Goal: Information Seeking & Learning: Learn about a topic

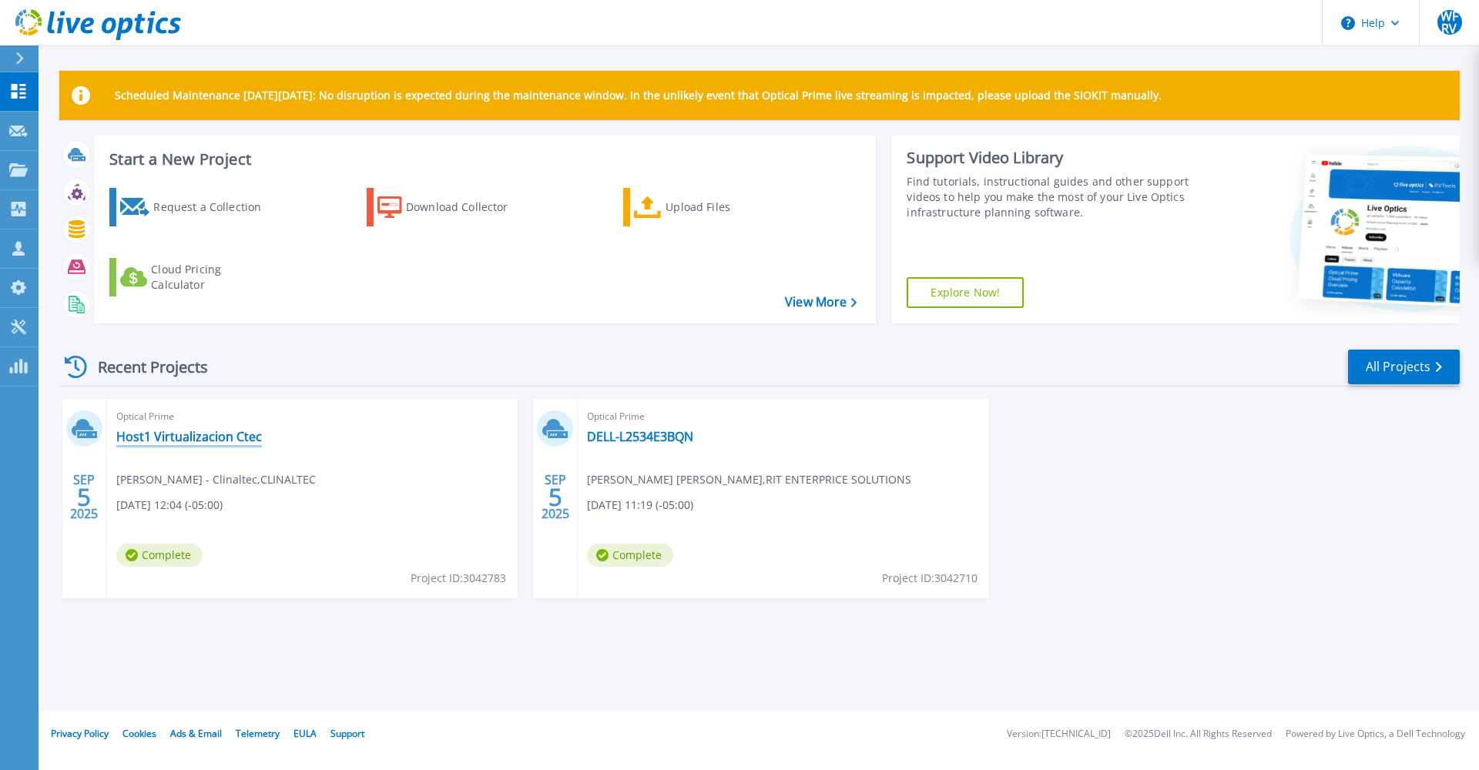
click at [191, 431] on link "Host1 Virtualizacion Ctec" at bounding box center [189, 436] width 146 height 15
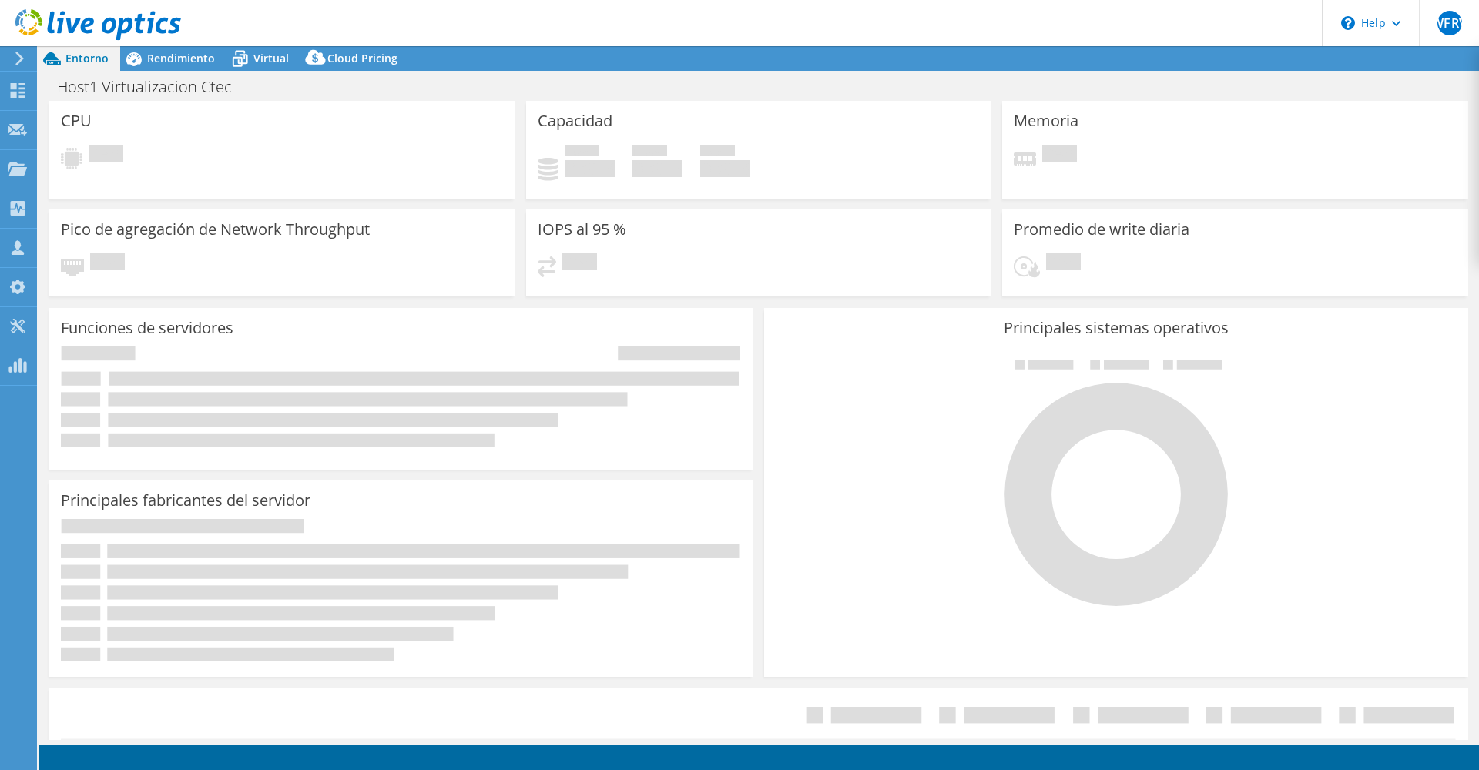
select select "USD"
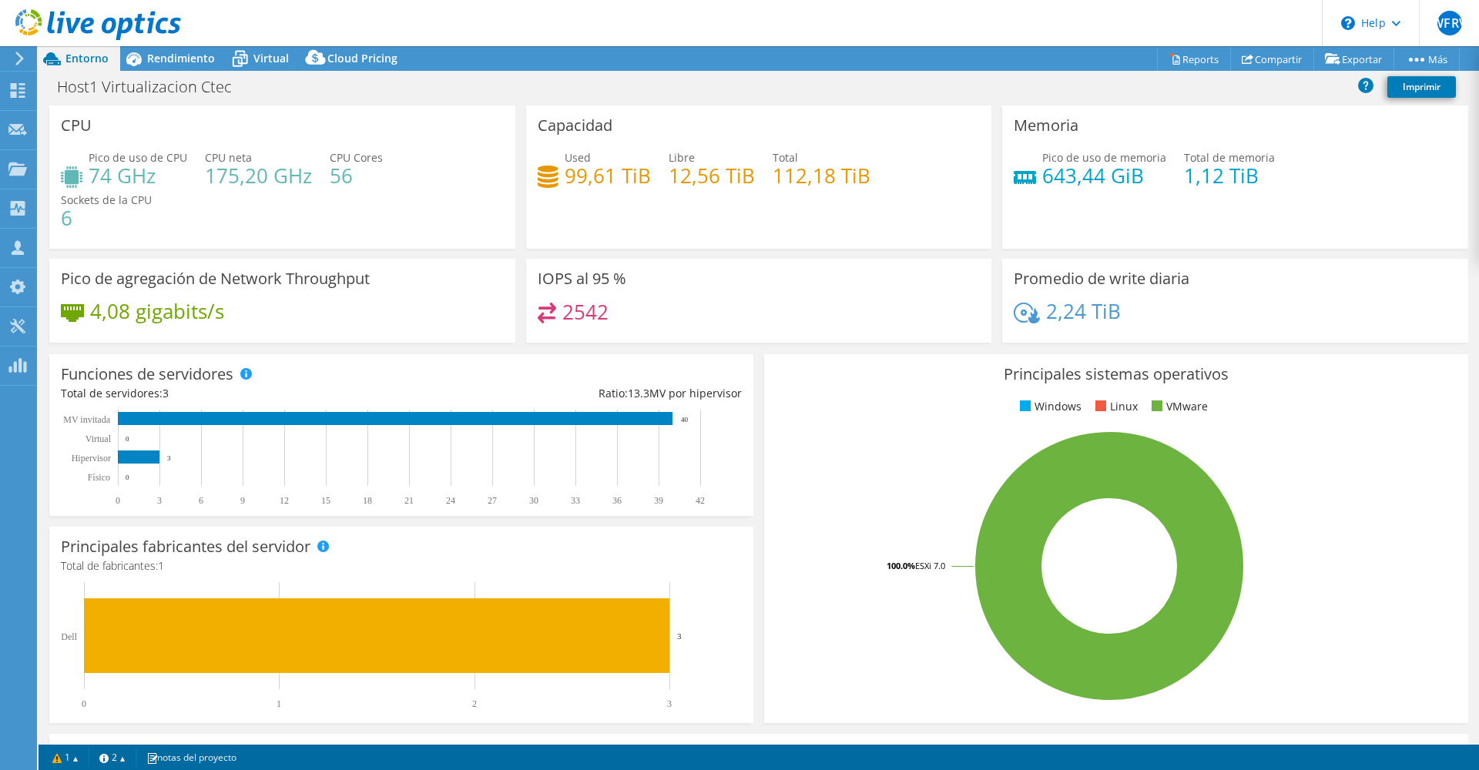
click at [1112, 313] on h4 "2,24 TiB" at bounding box center [1083, 311] width 75 height 17
click at [169, 59] on span "Rendimiento" at bounding box center [181, 58] width 68 height 15
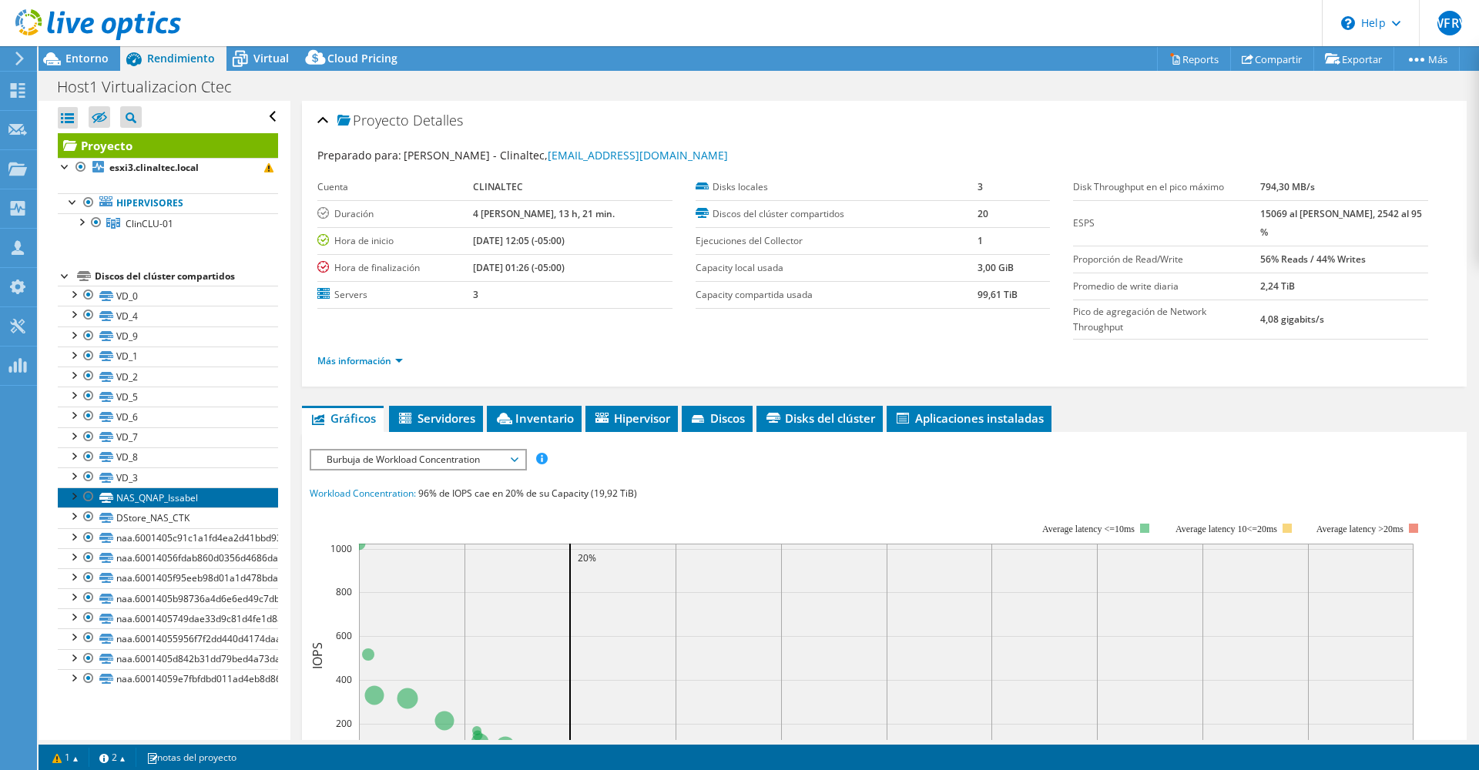
click at [157, 498] on link "NAS_QNAP_Issabel" at bounding box center [168, 498] width 220 height 20
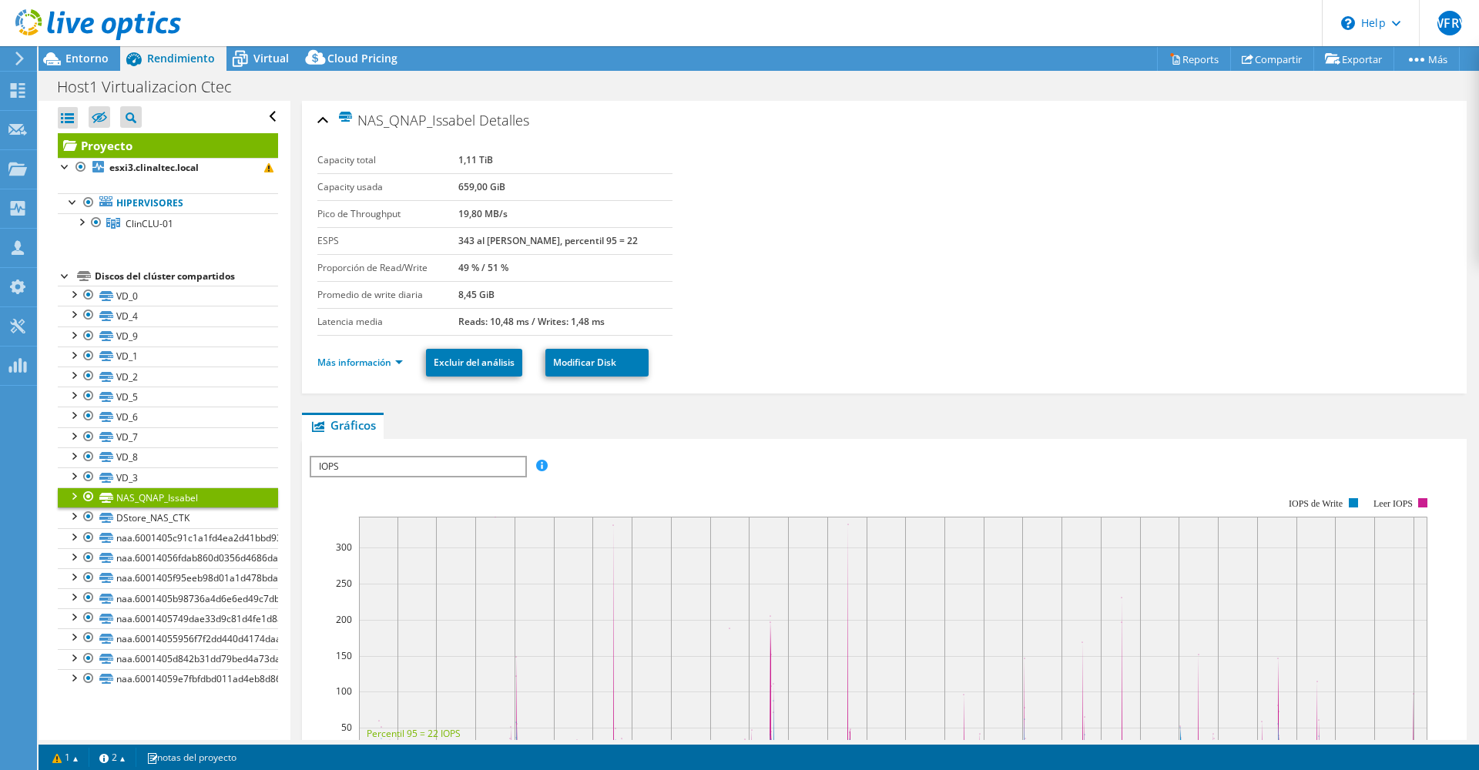
drag, startPoint x: 528, startPoint y: 269, endPoint x: 461, endPoint y: 266, distance: 67.1
click at [461, 266] on tr "Proporción de Read/Write 49 % / 51 %" at bounding box center [494, 267] width 355 height 27
click at [168, 518] on link "DStore_NAS_CTK" at bounding box center [168, 518] width 220 height 20
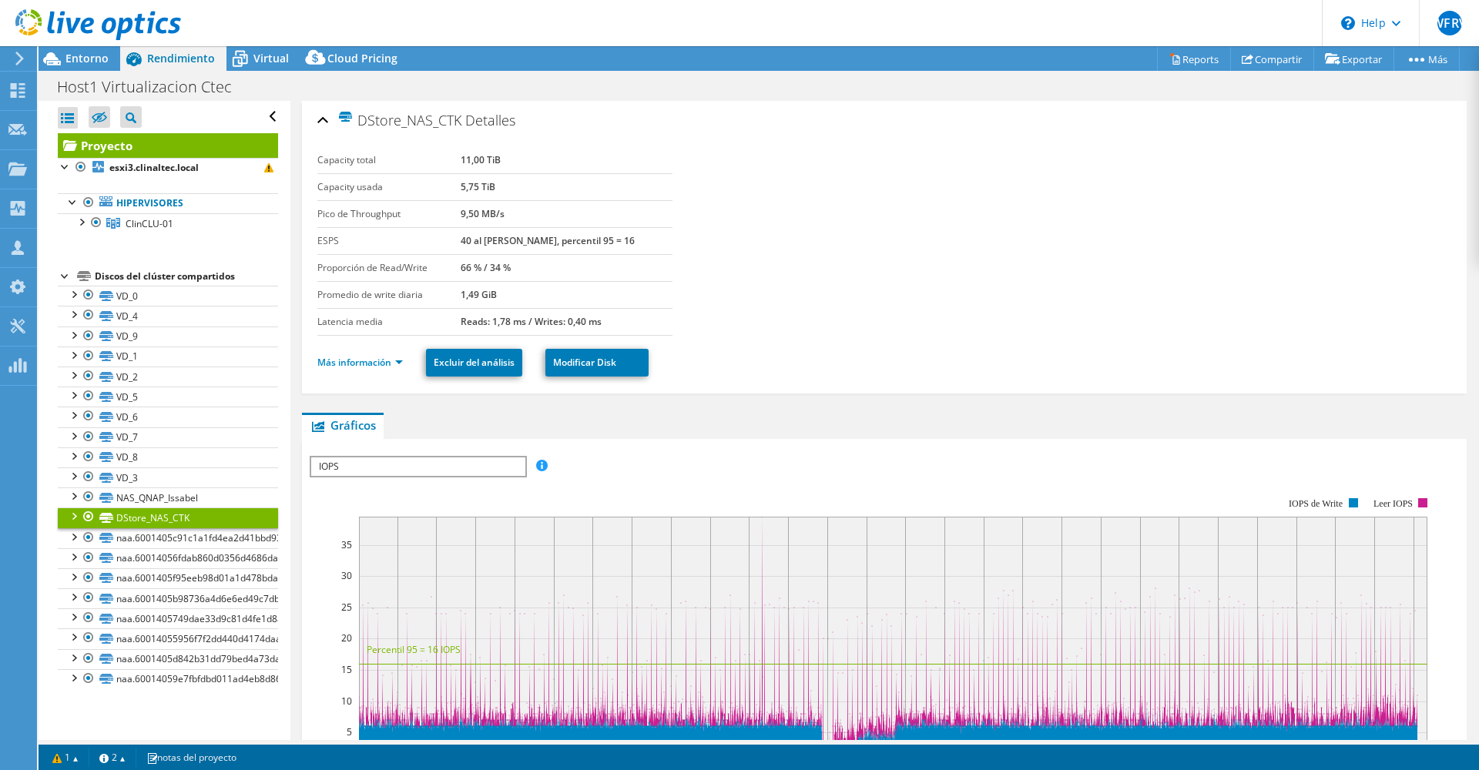
drag, startPoint x: 467, startPoint y: 263, endPoint x: 516, endPoint y: 269, distance: 49.6
click at [516, 269] on tr "Proporción de Read/Write 66 % / 34 %" at bounding box center [494, 267] width 355 height 27
click at [189, 501] on link "NAS_QNAP_Issabel" at bounding box center [168, 498] width 220 height 20
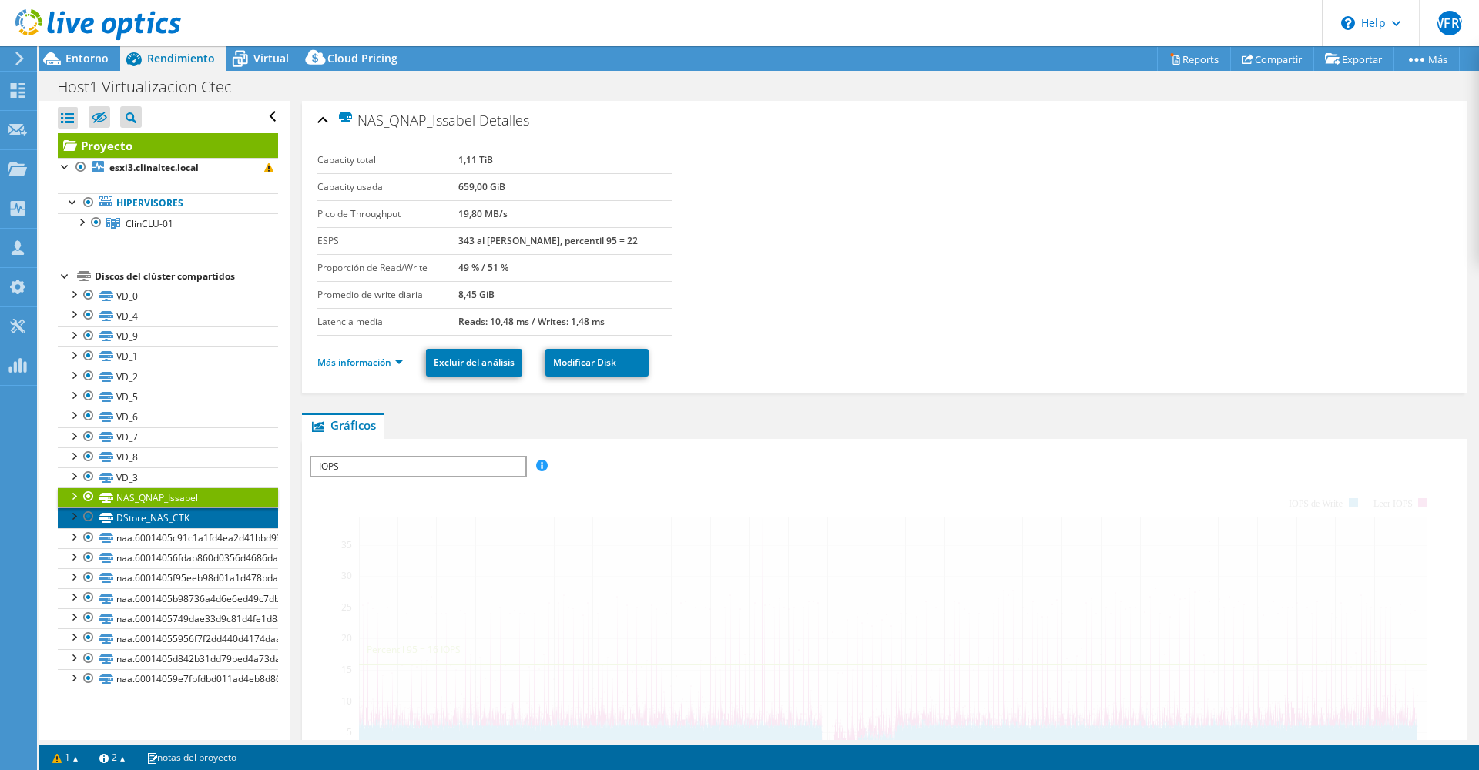
click at [174, 519] on link "DStore_NAS_CTK" at bounding box center [168, 518] width 220 height 20
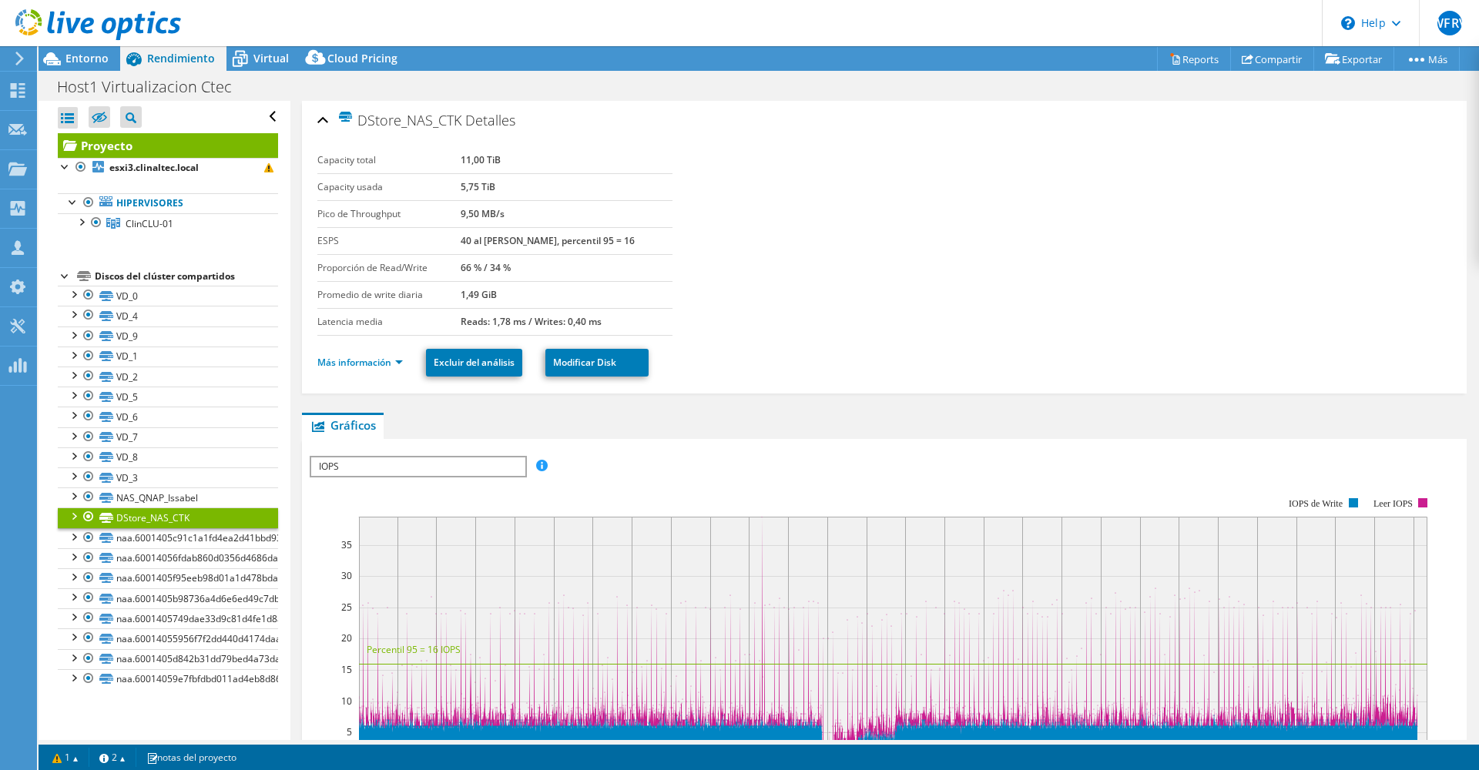
click at [146, 521] on link "DStore_NAS_CTK" at bounding box center [168, 518] width 220 height 20
click at [177, 498] on link "NAS_QNAP_Issabel" at bounding box center [168, 498] width 220 height 20
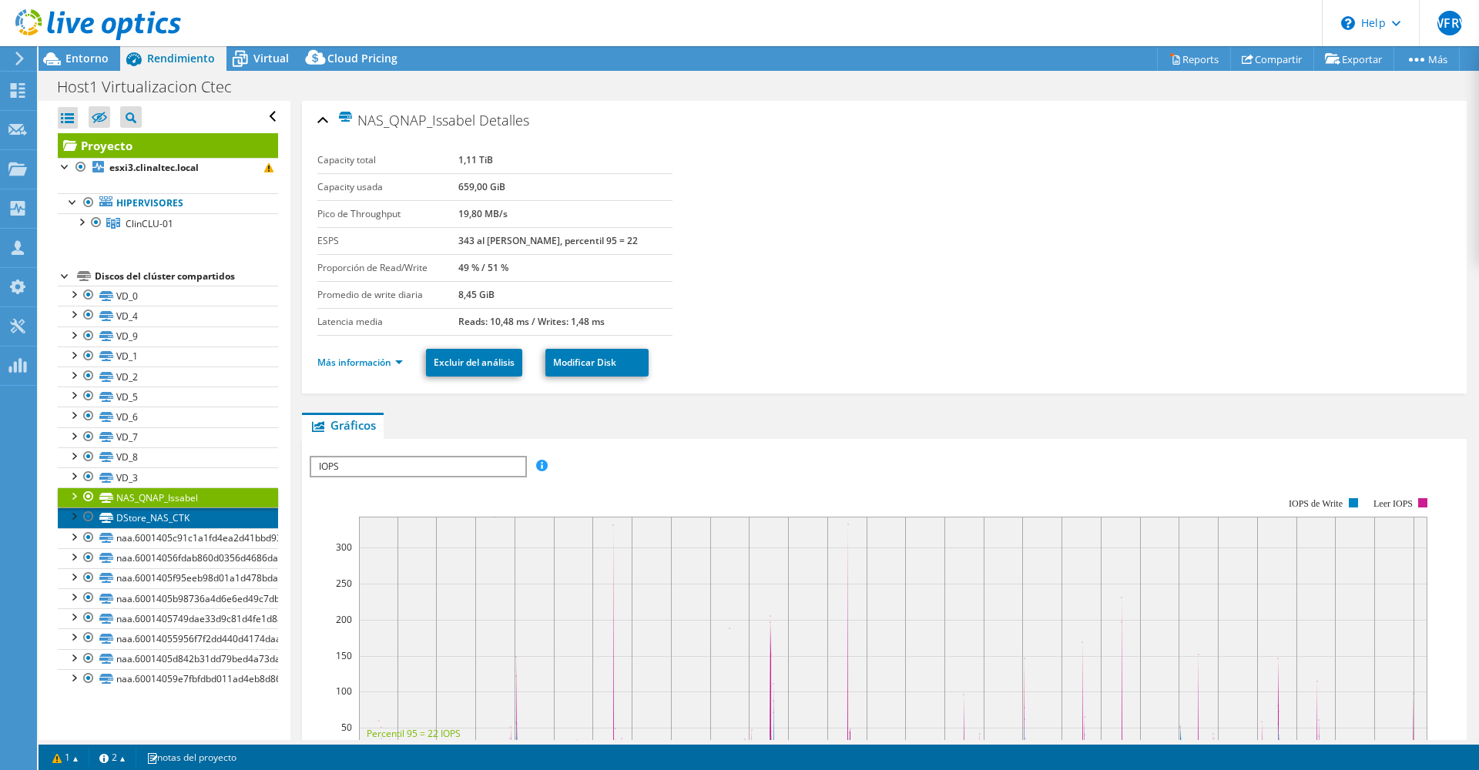
click at [189, 513] on link "DStore_NAS_CTK" at bounding box center [168, 518] width 220 height 20
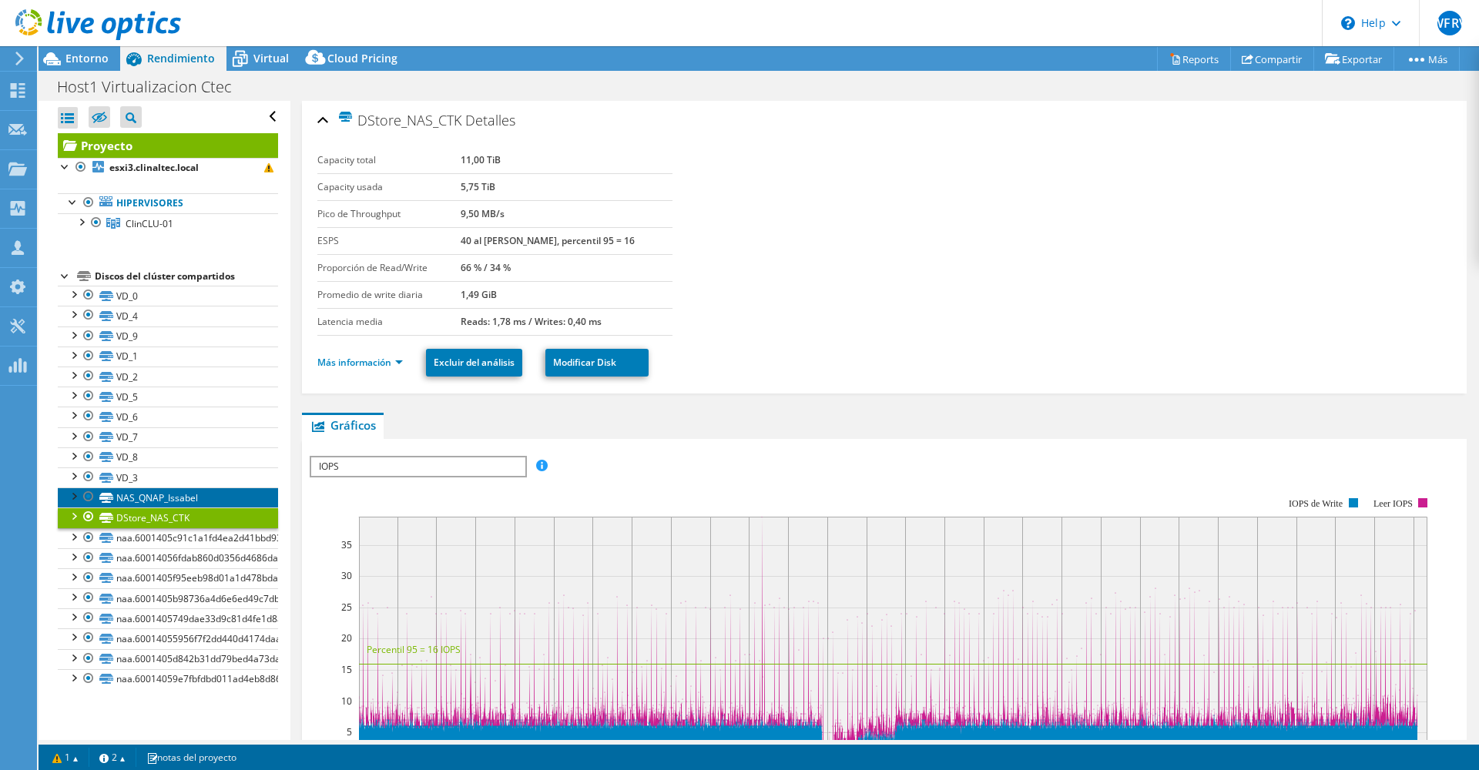
click at [179, 494] on link "NAS_QNAP_Issabel" at bounding box center [168, 498] width 220 height 20
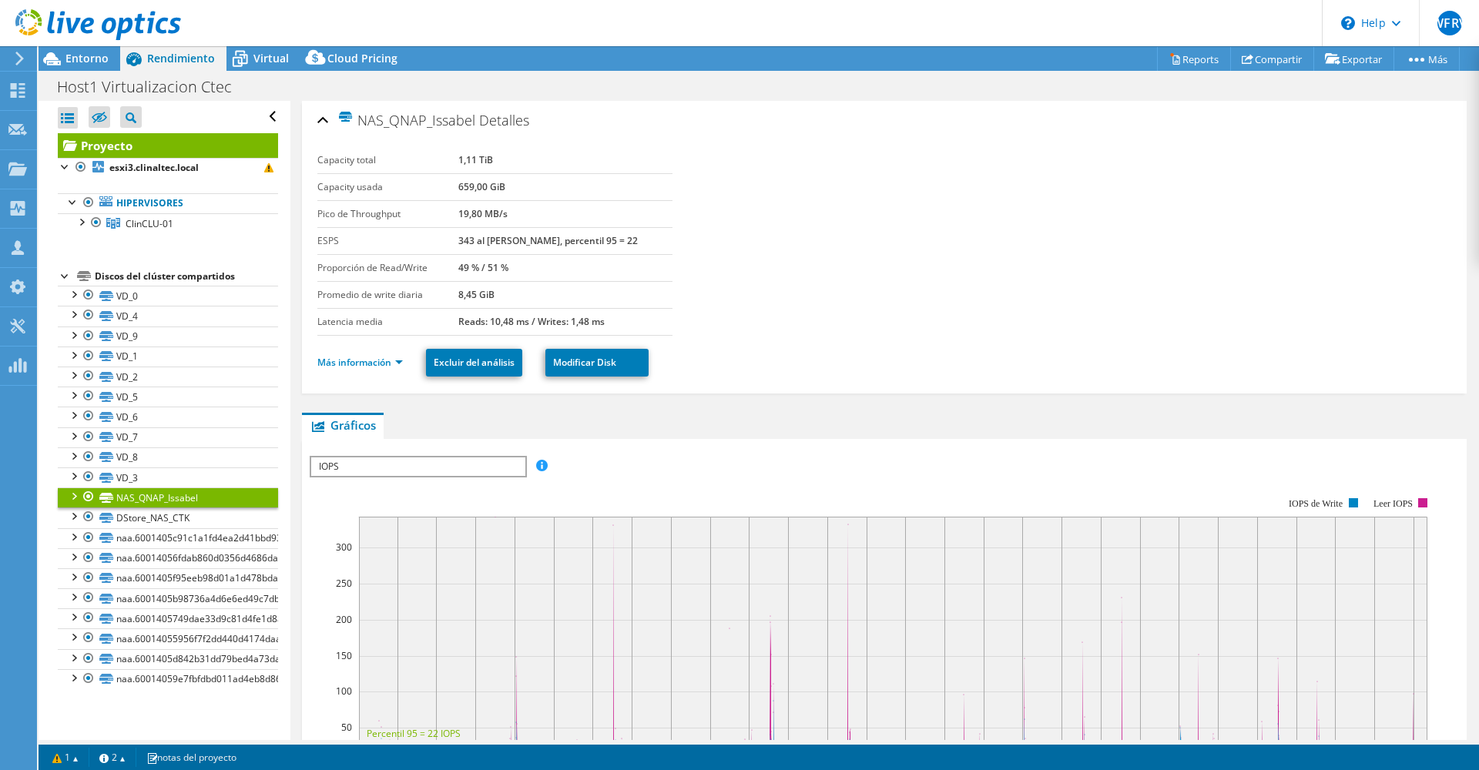
click at [1182, 224] on section "Capacity total 1,11 TiB Capacity usada 659,00 GiB Pico de Throughput 19,80 MB/s…" at bounding box center [884, 241] width 1134 height 189
click at [158, 67] on div "Rendimiento" at bounding box center [173, 58] width 106 height 25
click at [136, 162] on b "esxi3.clinaltec.local" at bounding box center [153, 167] width 89 height 13
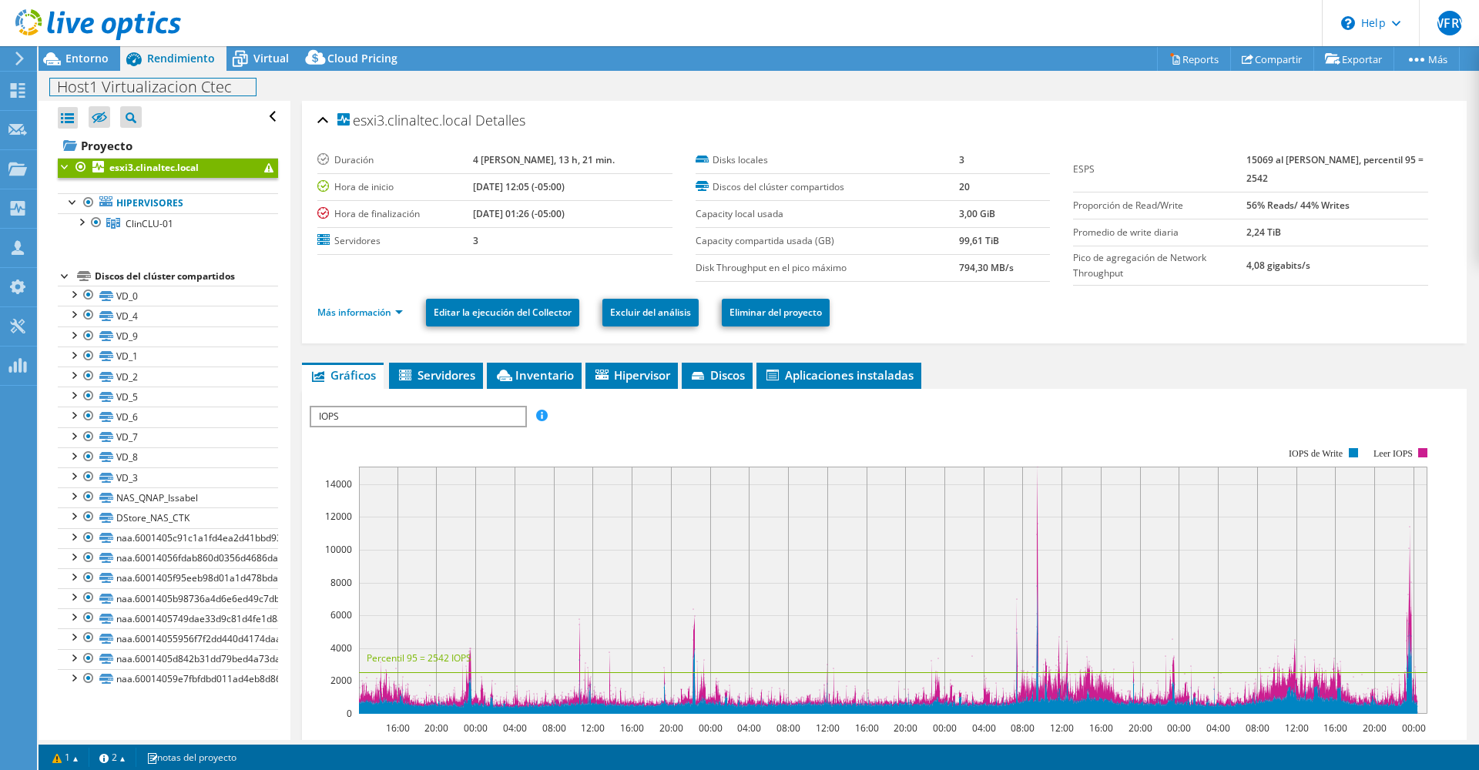
click at [97, 74] on div "Host1 Virtualizacion Ctec Imprimir" at bounding box center [759, 86] width 1440 height 28
click at [105, 70] on div "Entorno" at bounding box center [80, 58] width 82 height 25
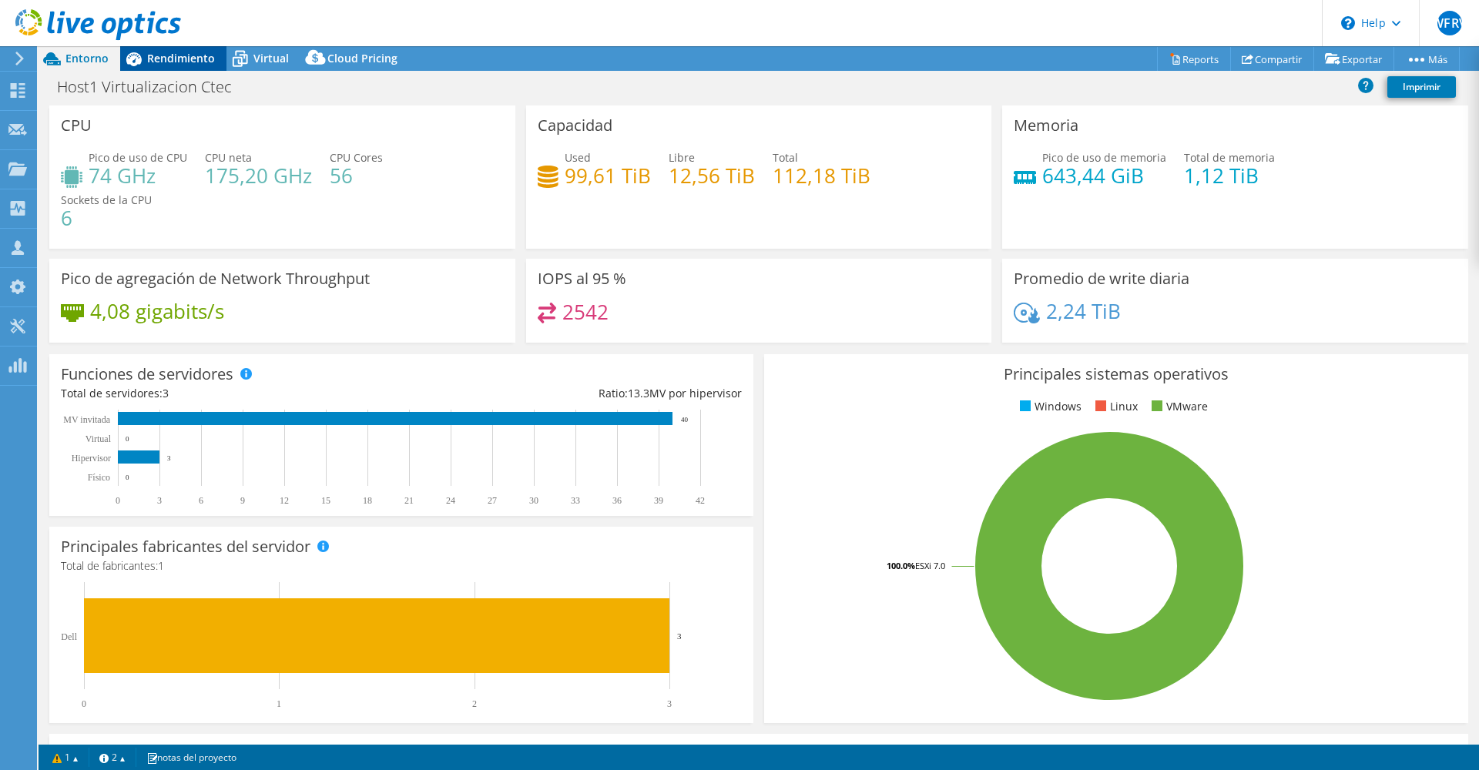
click at [151, 65] on span "Rendimiento" at bounding box center [181, 58] width 68 height 15
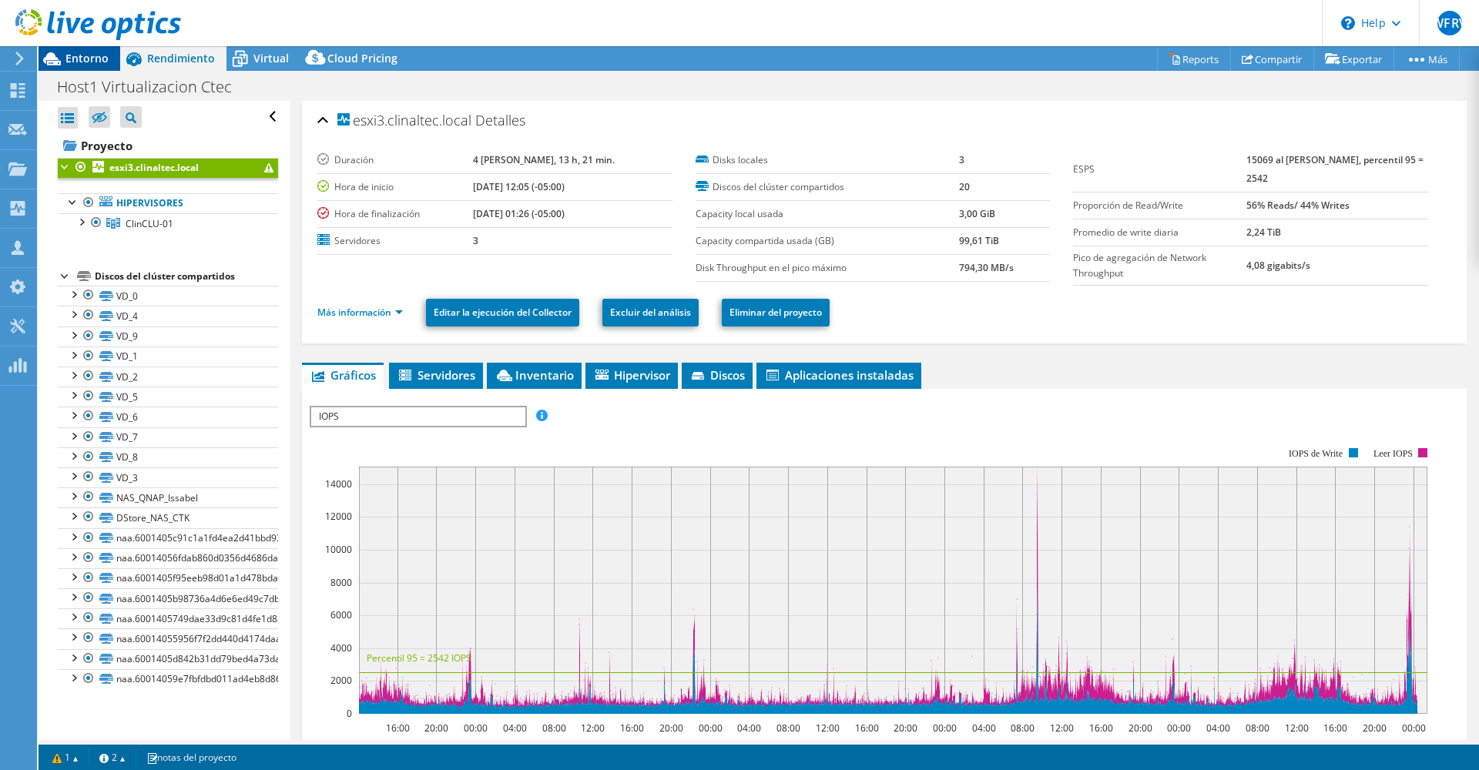
click at [85, 61] on span "Entorno" at bounding box center [86, 58] width 43 height 15
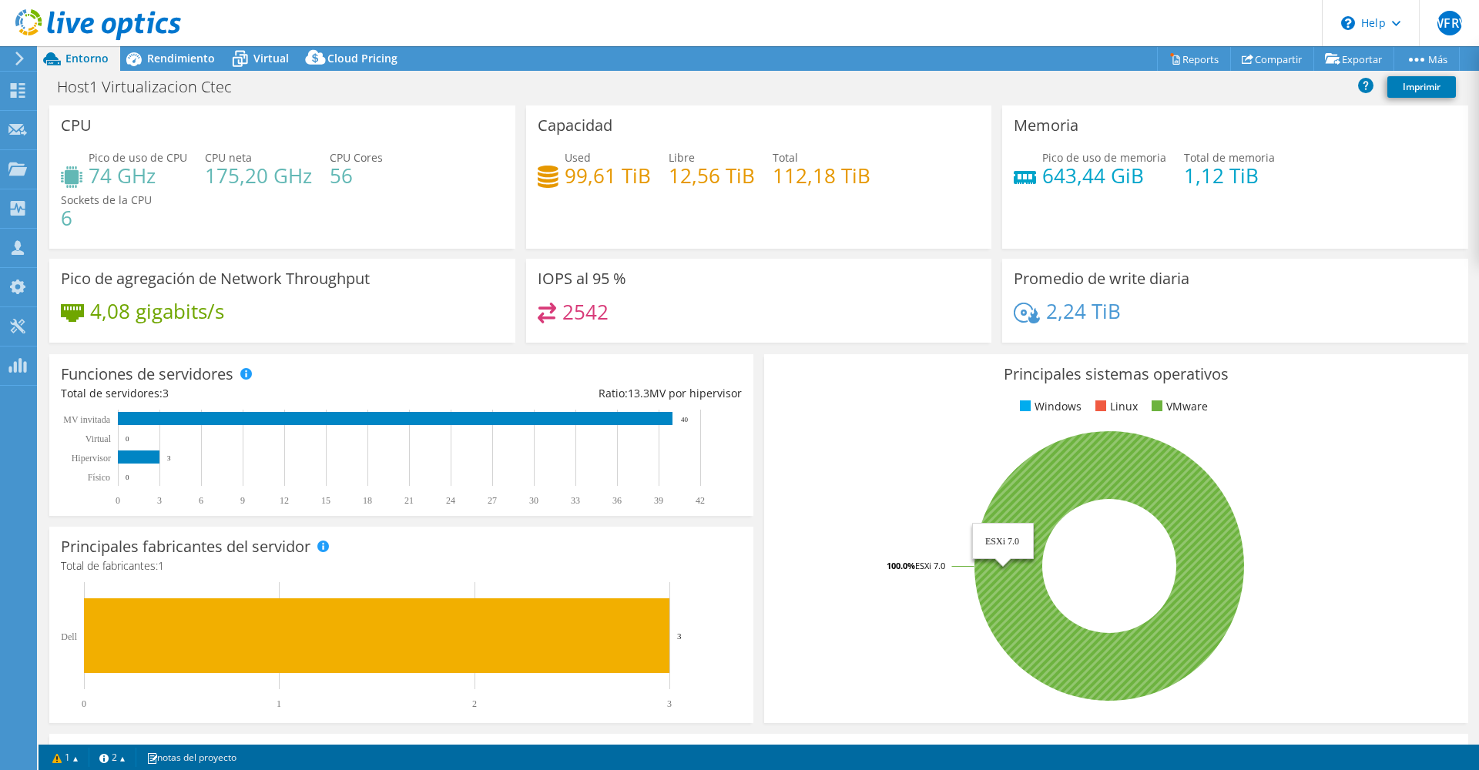
click at [1056, 528] on rect at bounding box center [1109, 566] width 667 height 270
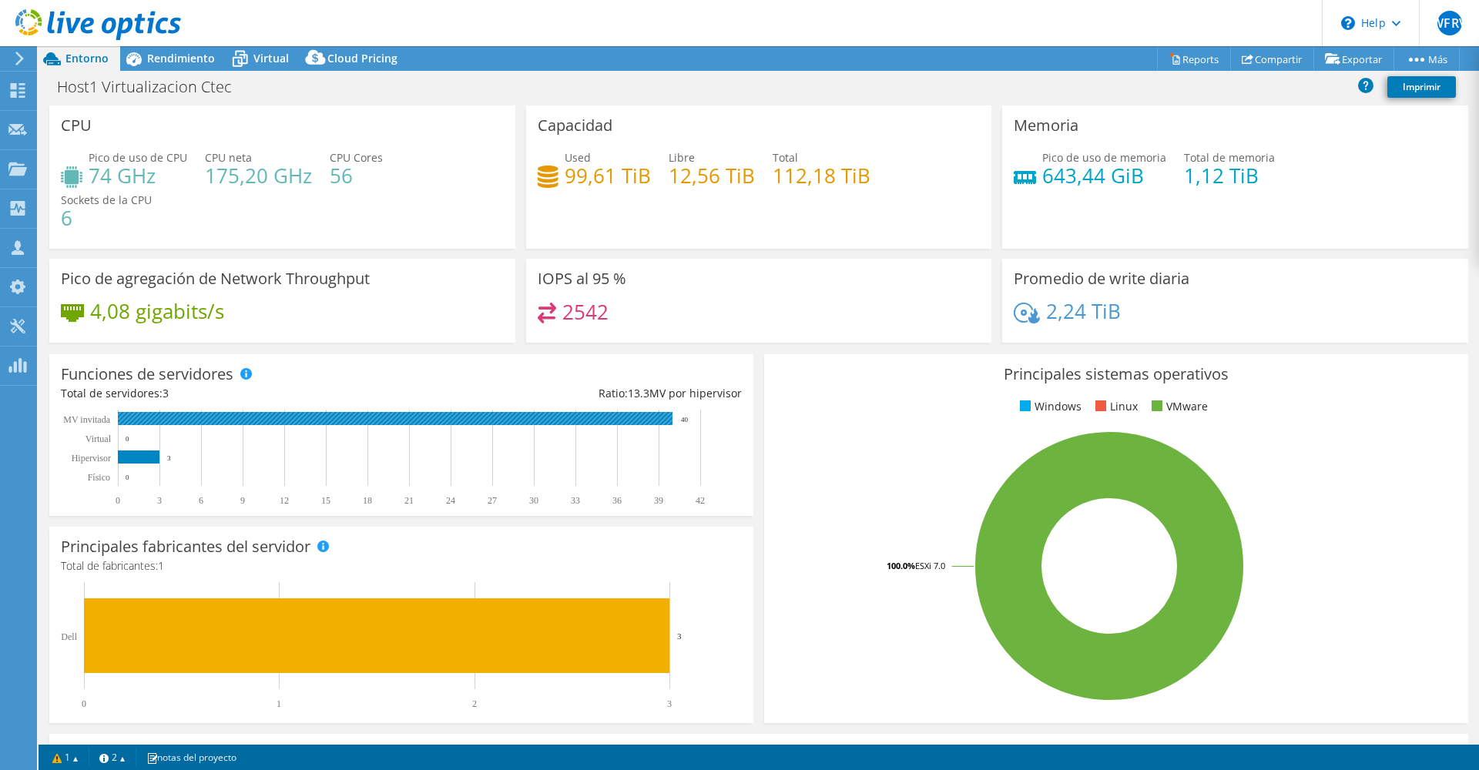
click at [569, 419] on rect at bounding box center [395, 418] width 555 height 13
drag, startPoint x: 693, startPoint y: 418, endPoint x: 676, endPoint y: 421, distance: 17.1
click at [676, 421] on rect at bounding box center [394, 458] width 667 height 96
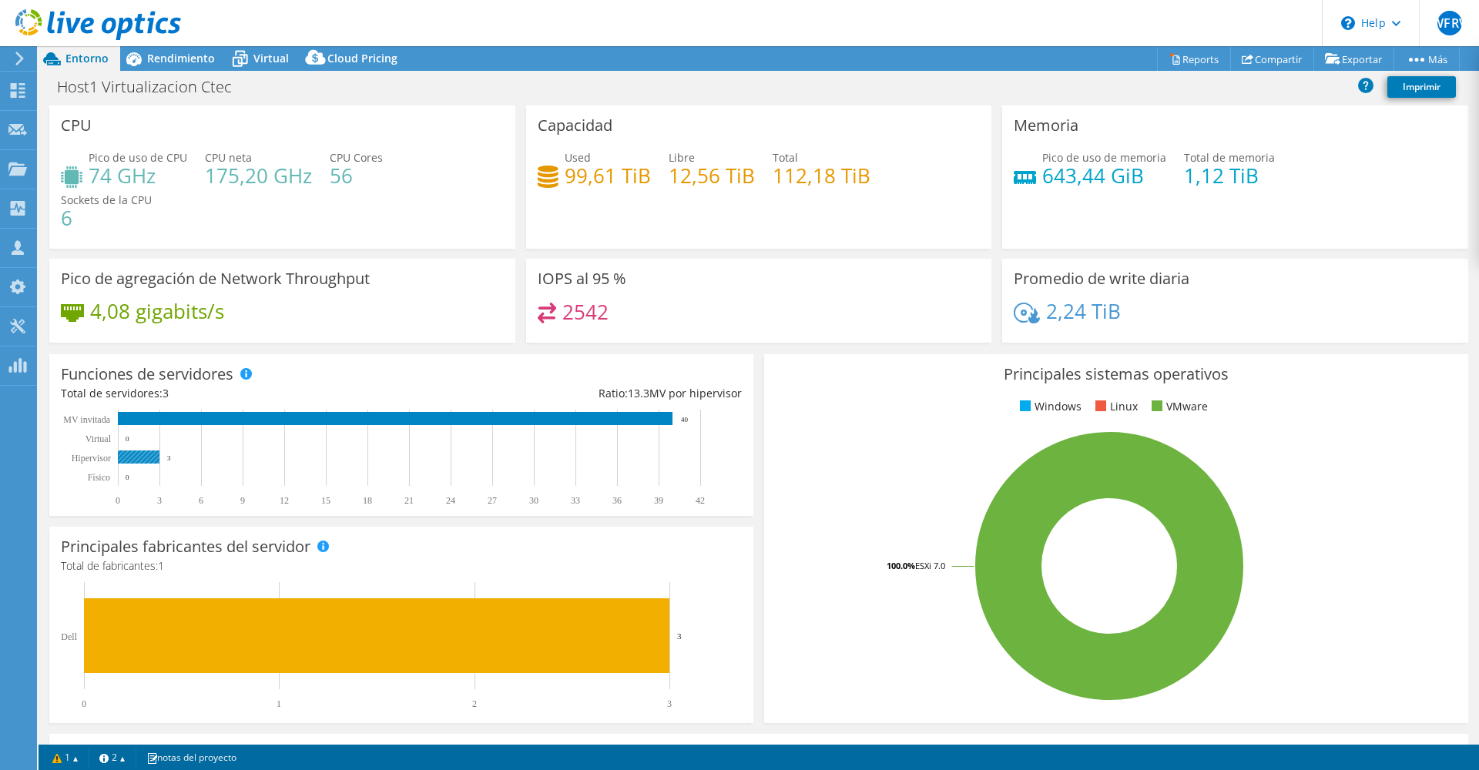
drag, startPoint x: 177, startPoint y: 457, endPoint x: 132, endPoint y: 457, distance: 44.7
click at [132, 457] on icon "0 3 6 9 12 15 18 21 24 27 30 33 36 39 42 Físico Hipervisor Virtual MV invitada …" at bounding box center [394, 458] width 667 height 96
click at [132, 457] on rect at bounding box center [139, 457] width 42 height 13
drag, startPoint x: 173, startPoint y: 457, endPoint x: 473, endPoint y: 463, distance: 300.4
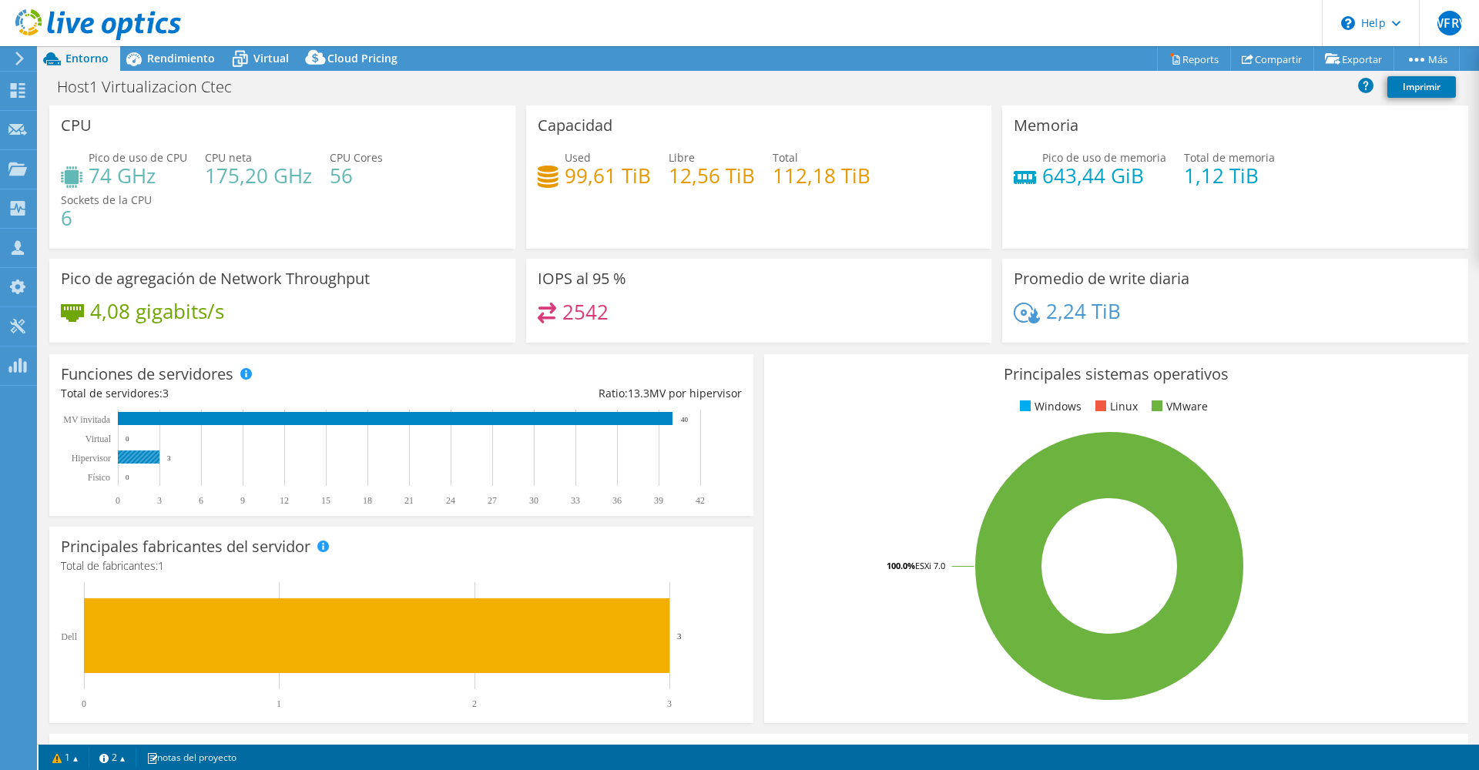
click at [161, 463] on rect at bounding box center [394, 458] width 667 height 96
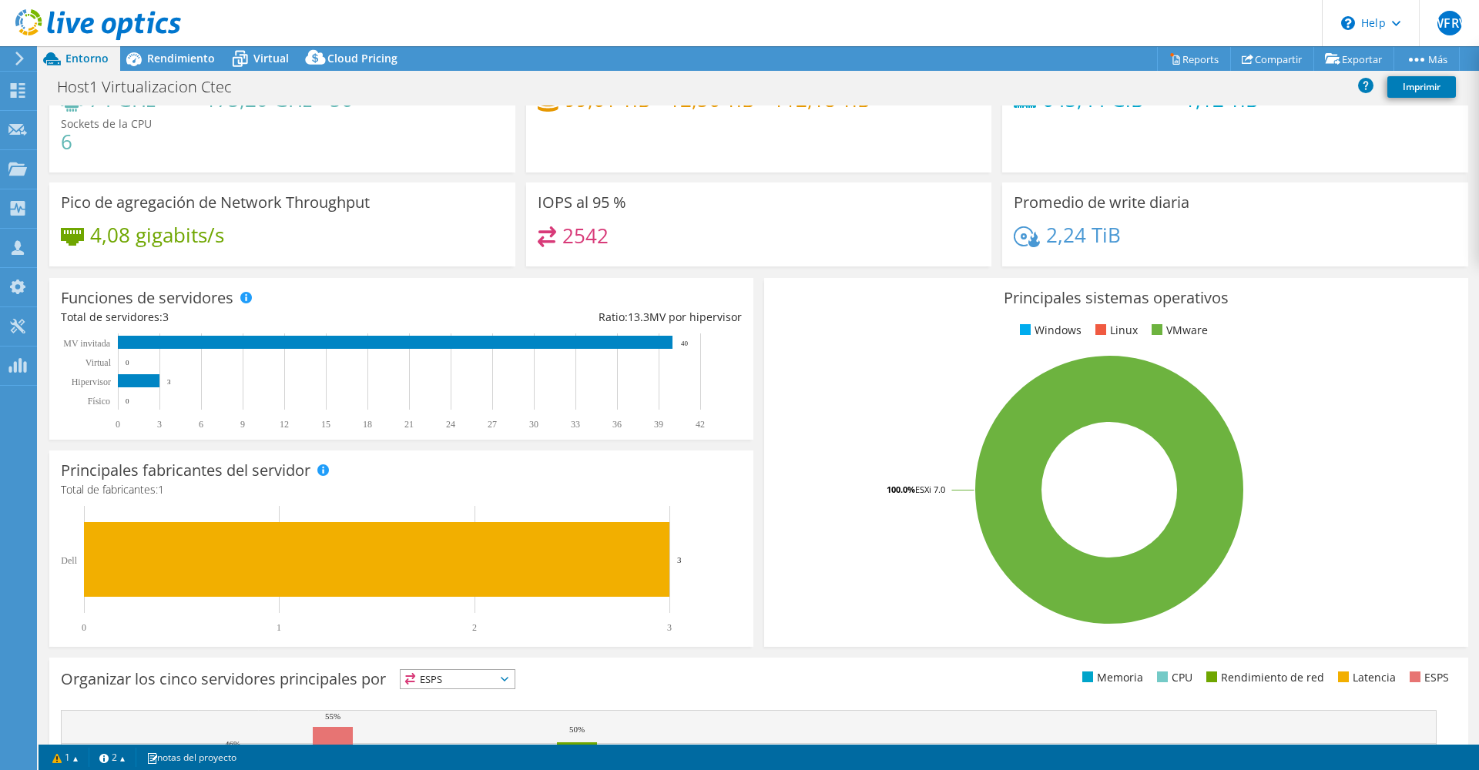
scroll to position [77, 0]
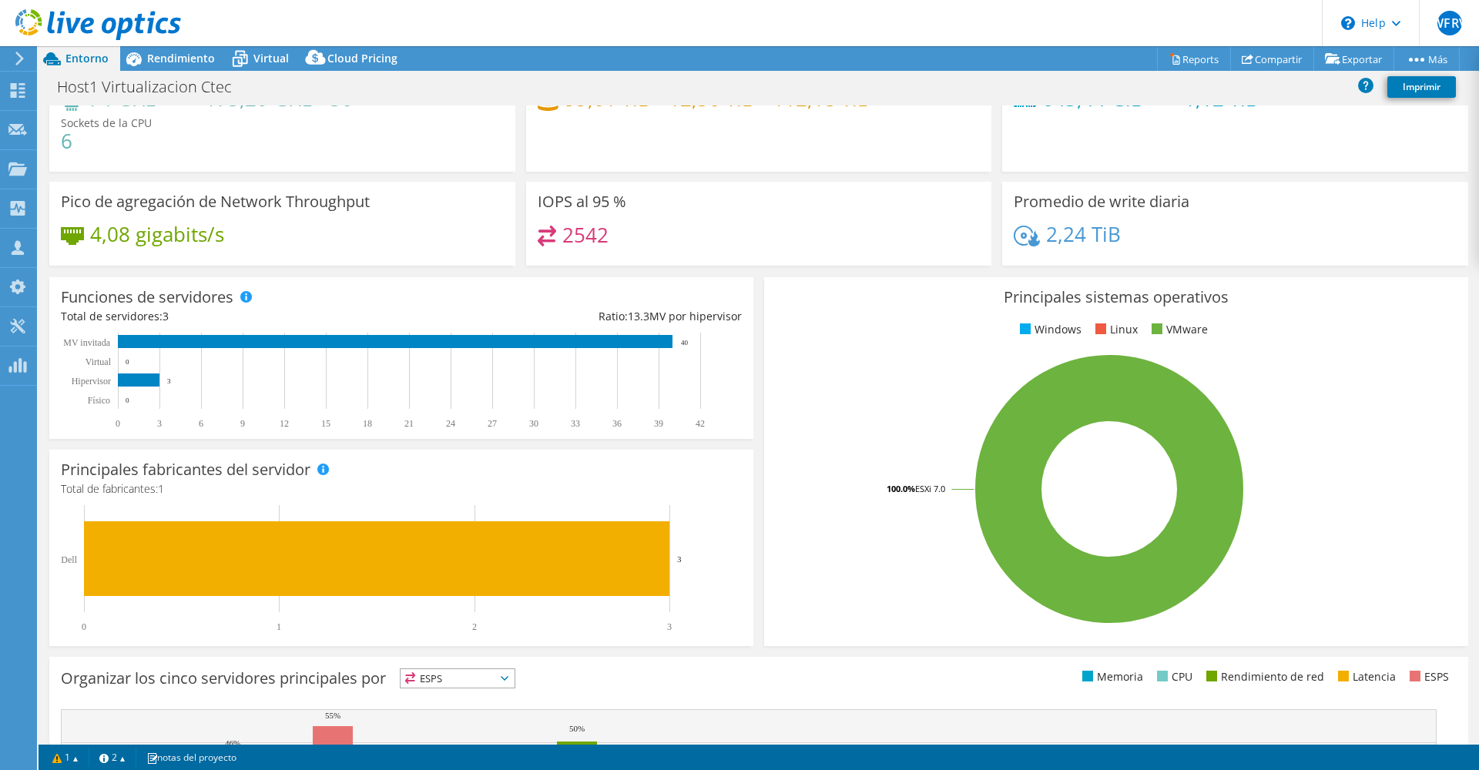
click at [688, 338] on icon "0 3 6 9 12 15 18 21 24 27 30 33 36 39 42 Físico Hipervisor Virtual MV invitada …" at bounding box center [394, 381] width 667 height 96
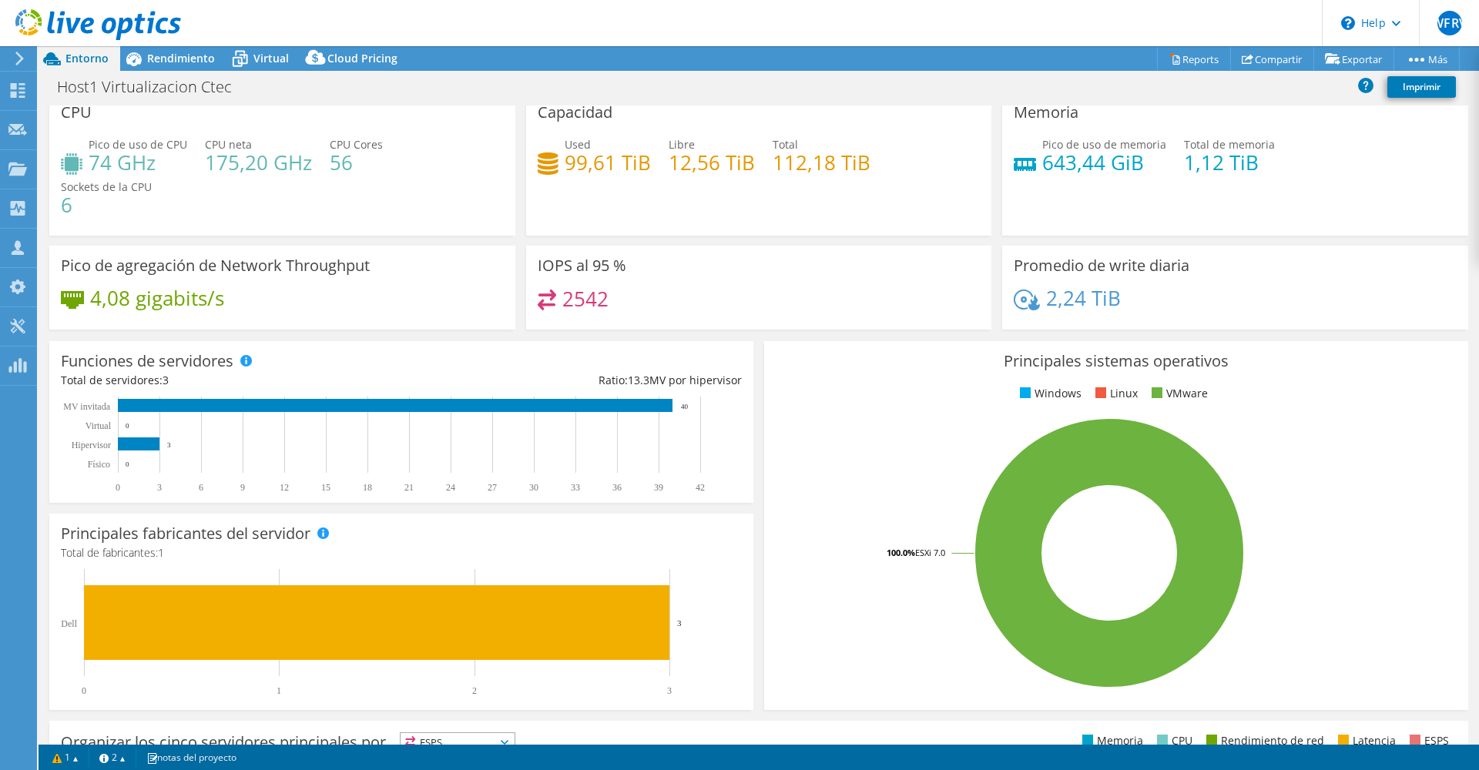
scroll to position [0, 0]
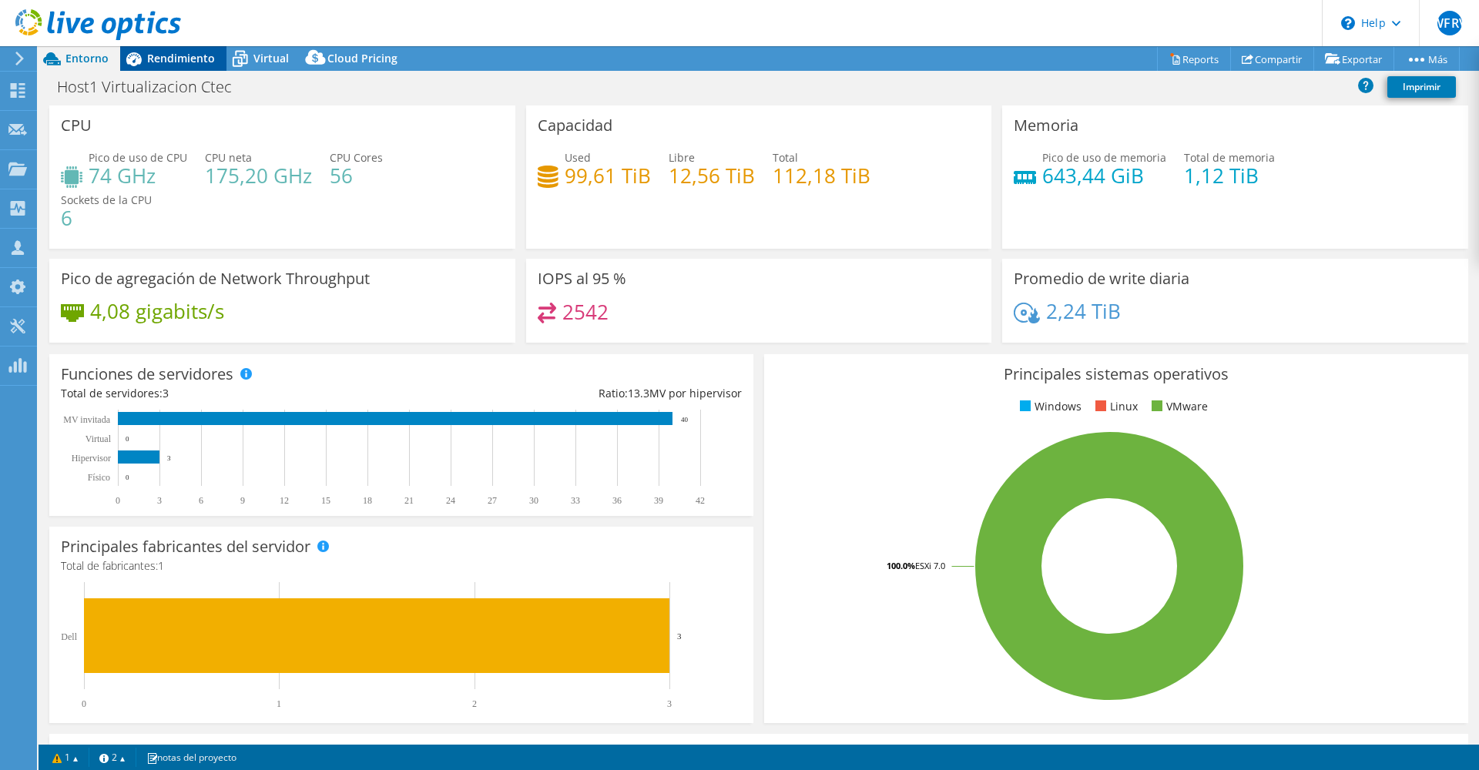
click at [193, 61] on span "Rendimiento" at bounding box center [181, 58] width 68 height 15
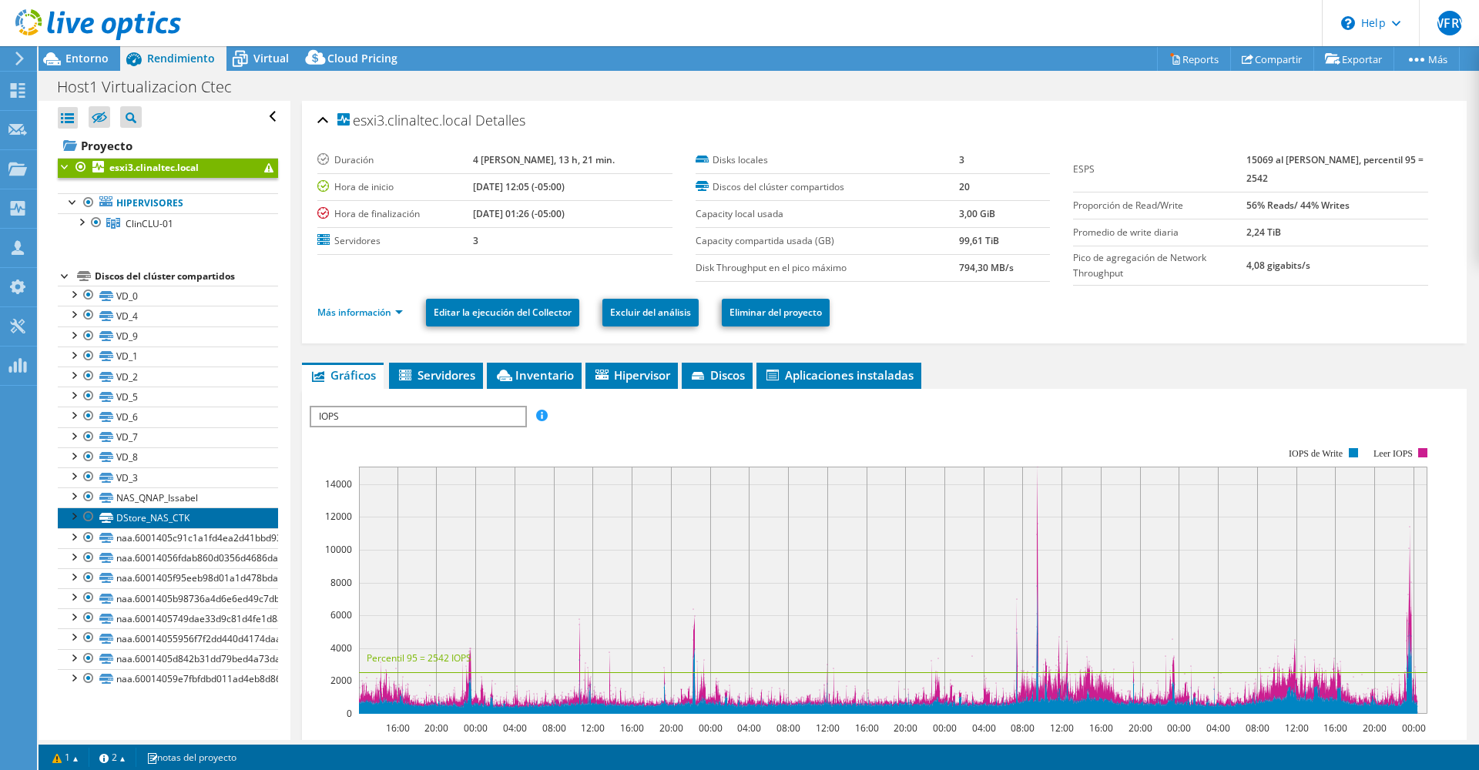
click at [137, 524] on link "DStore_NAS_CTK" at bounding box center [168, 518] width 220 height 20
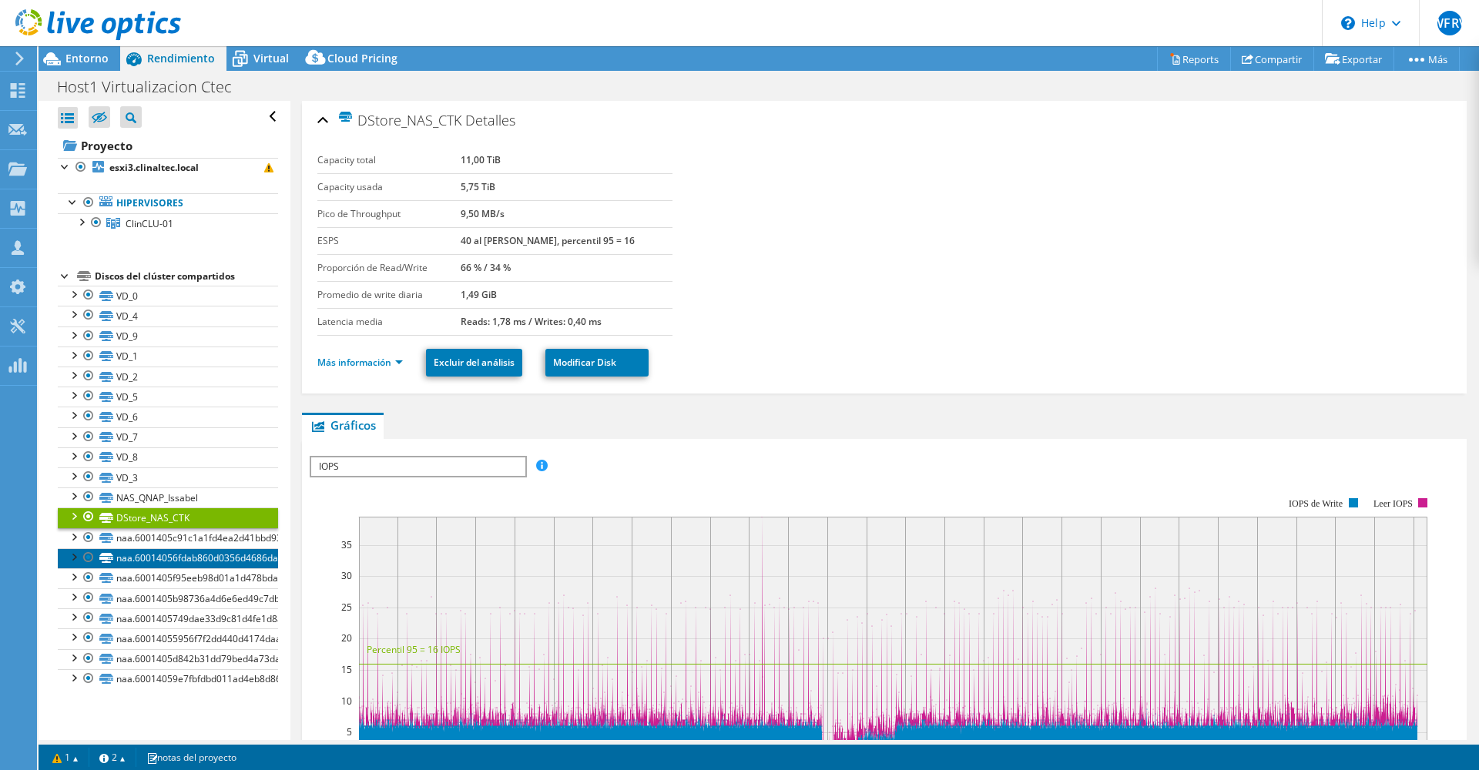
click at [147, 555] on link "naa.60014056fdab860d0356d4686dac00d8" at bounding box center [168, 558] width 220 height 20
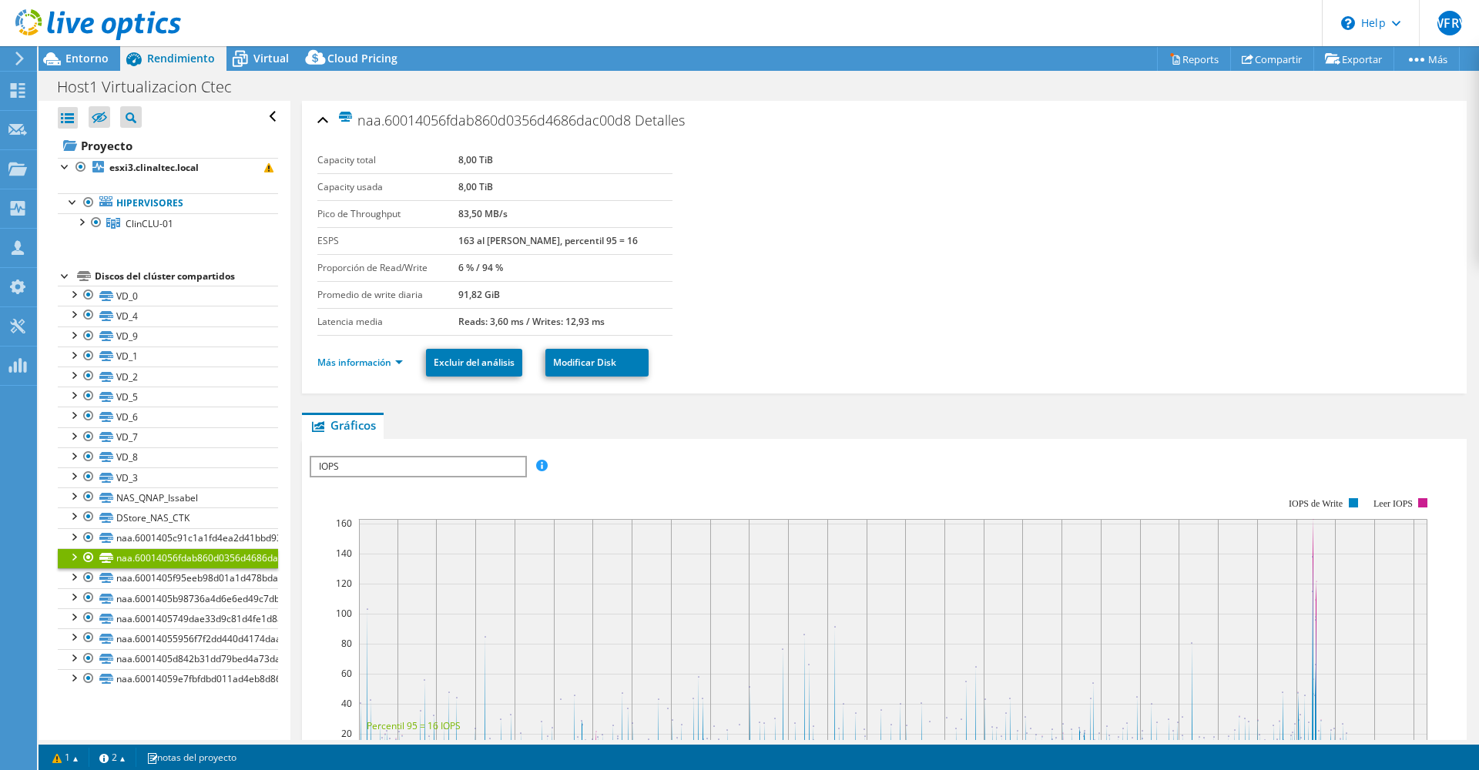
click at [152, 567] on link "naa.60014056fdab860d0356d4686dac00d8" at bounding box center [168, 558] width 220 height 20
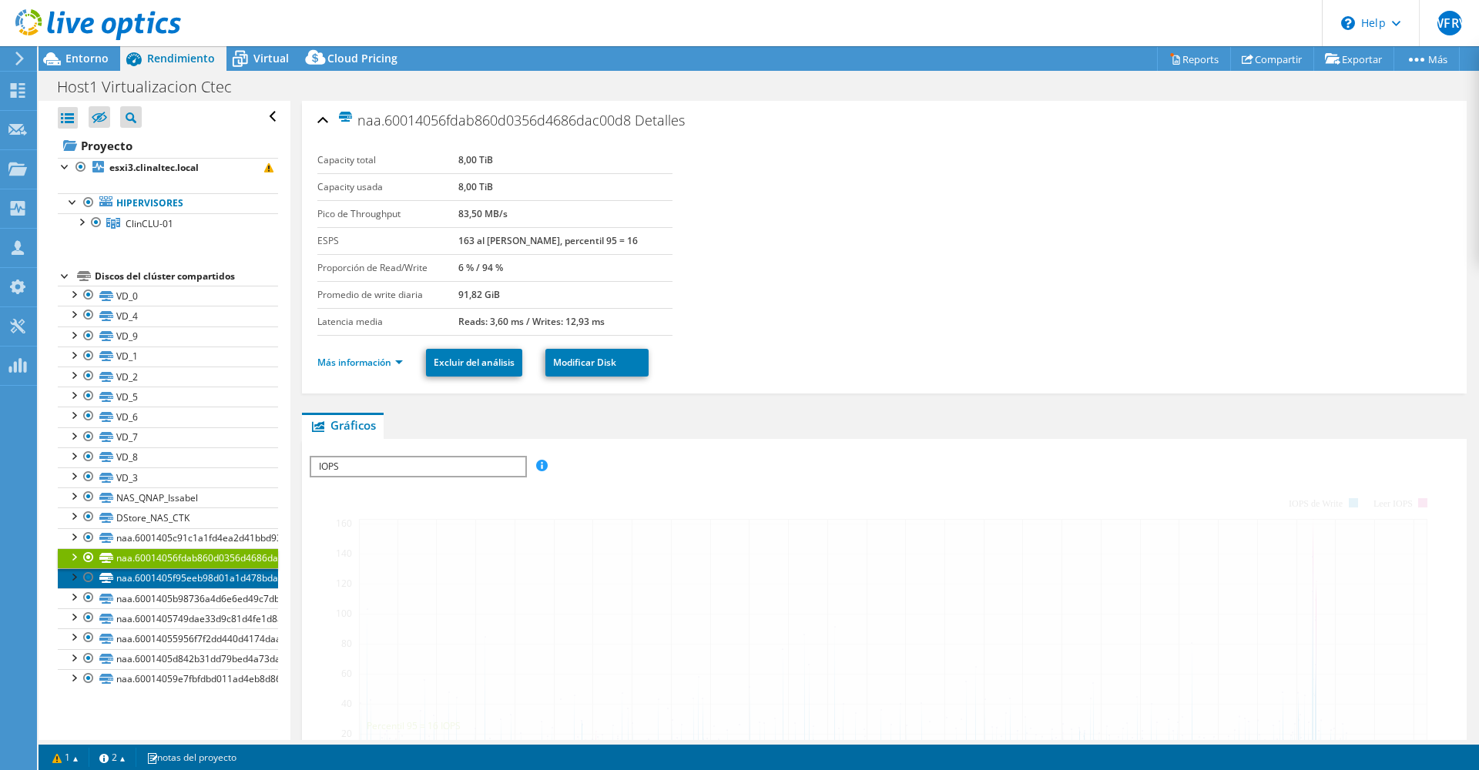
click at [164, 581] on link "naa.6001405f95eeb98d01a1d478bdae10d8" at bounding box center [168, 578] width 220 height 20
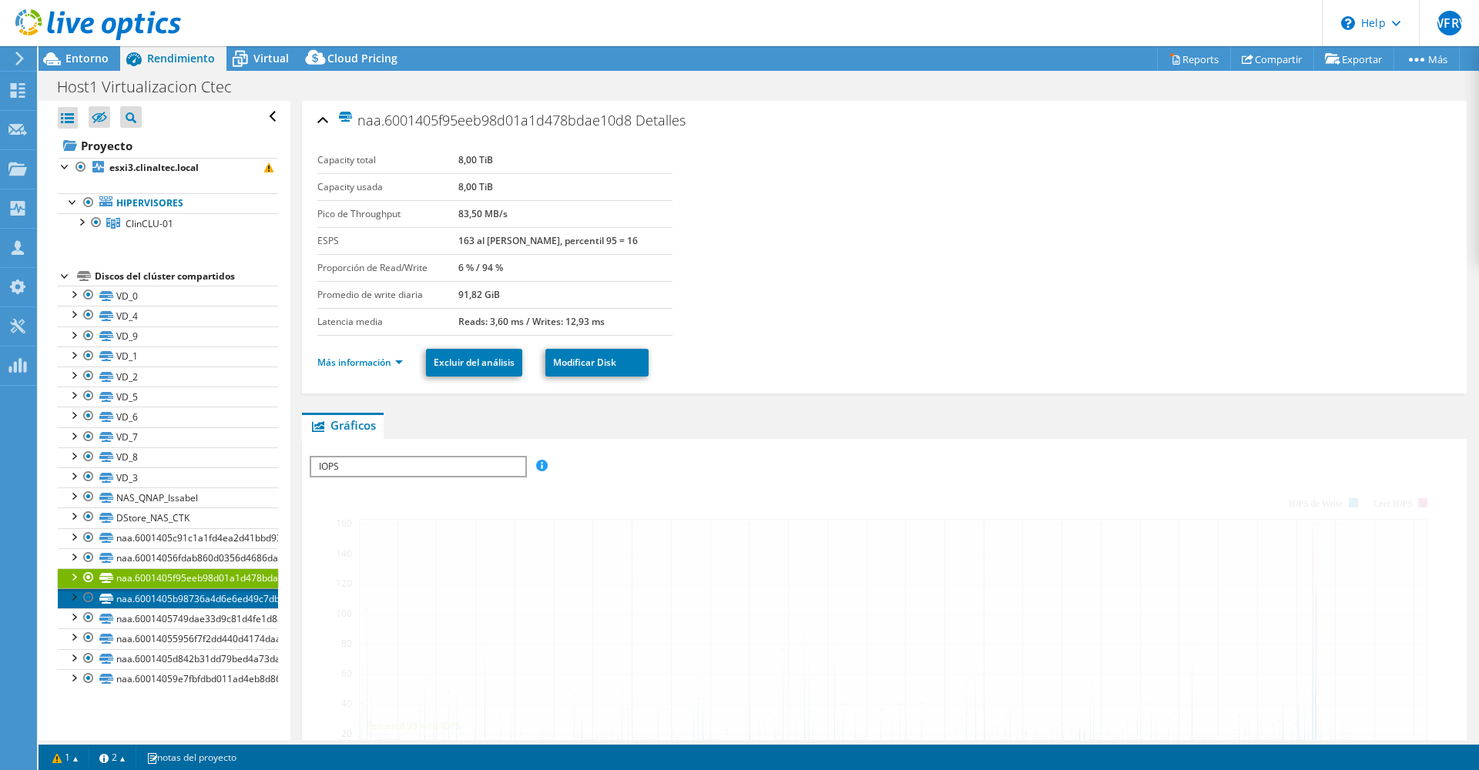
click at [172, 606] on link "naa.6001405b98736a4d6e6ed49c7db1feda" at bounding box center [168, 598] width 220 height 20
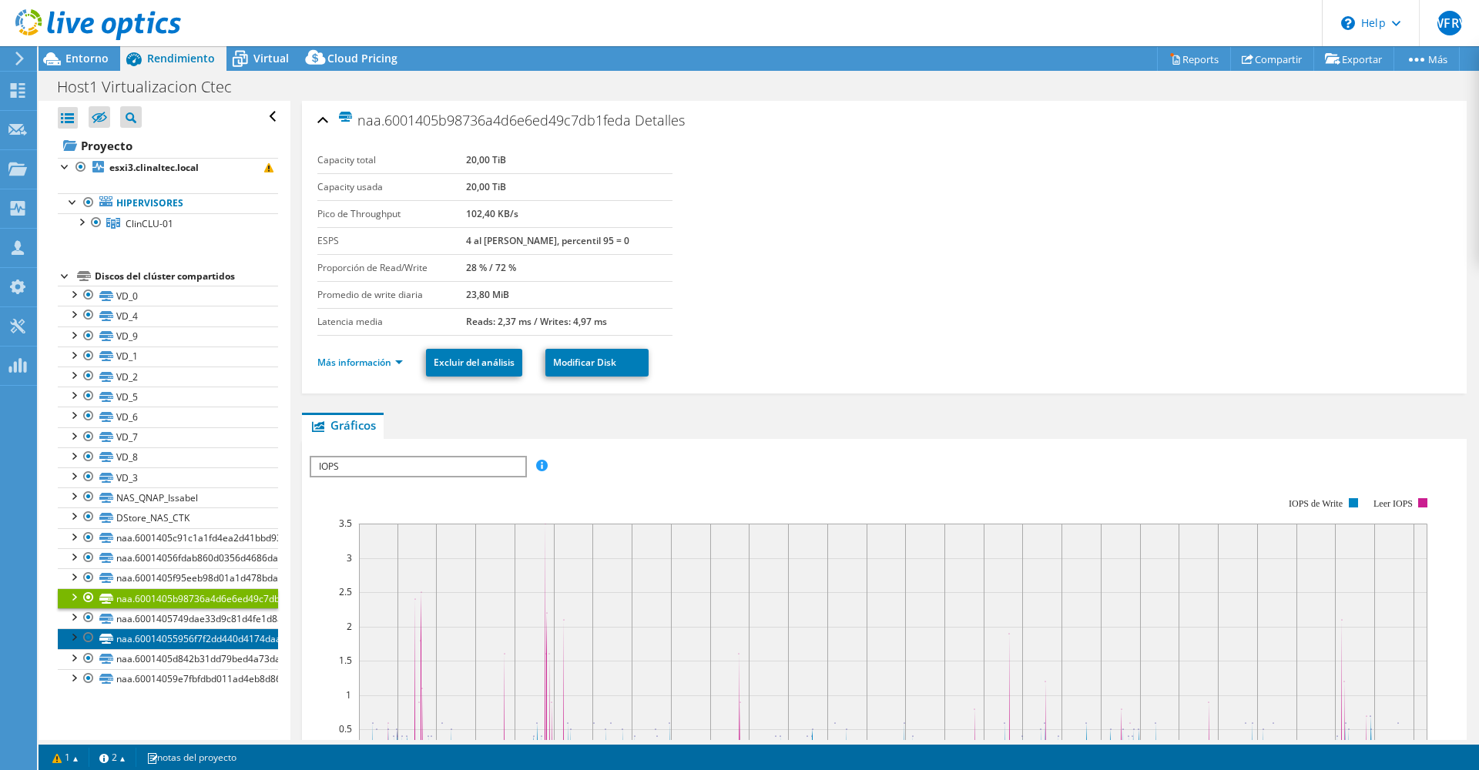
click at [181, 640] on link "naa.60014055956f7f2dd440d4174daad4d4" at bounding box center [168, 638] width 220 height 20
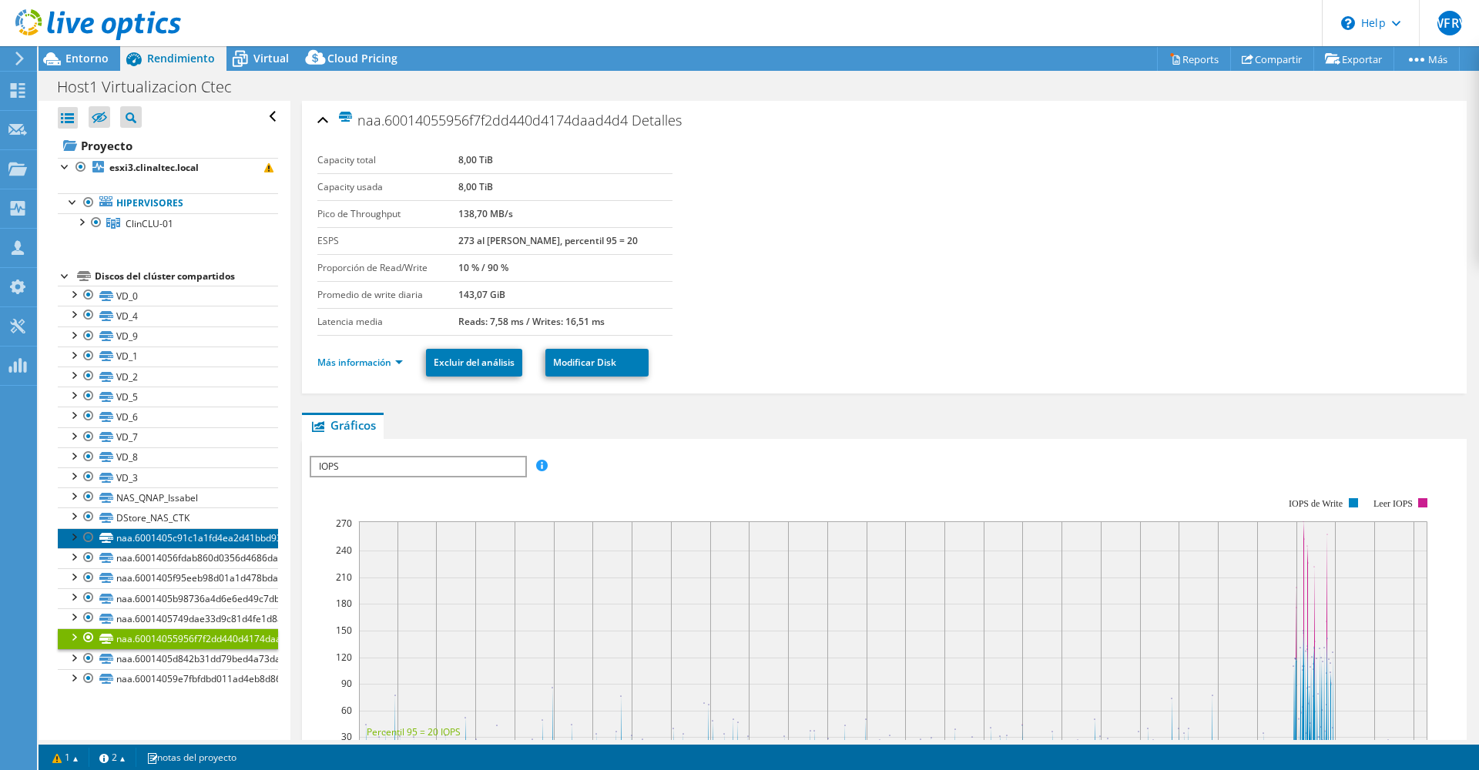
click at [173, 538] on link "naa.6001405c91c1a1fd4ea2d41bbd937bd9" at bounding box center [168, 538] width 220 height 20
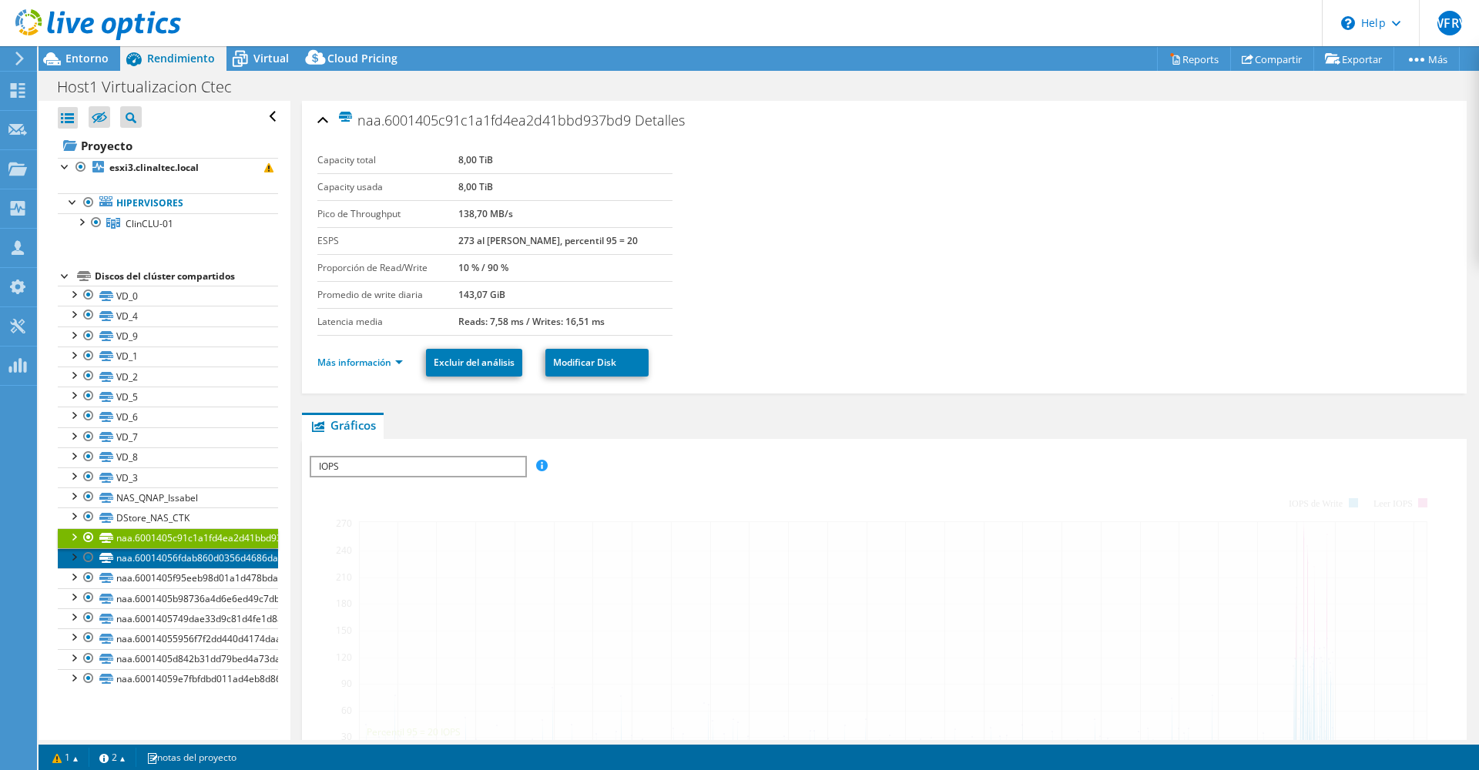
click at [193, 561] on link "naa.60014056fdab860d0356d4686dac00d8" at bounding box center [168, 558] width 220 height 20
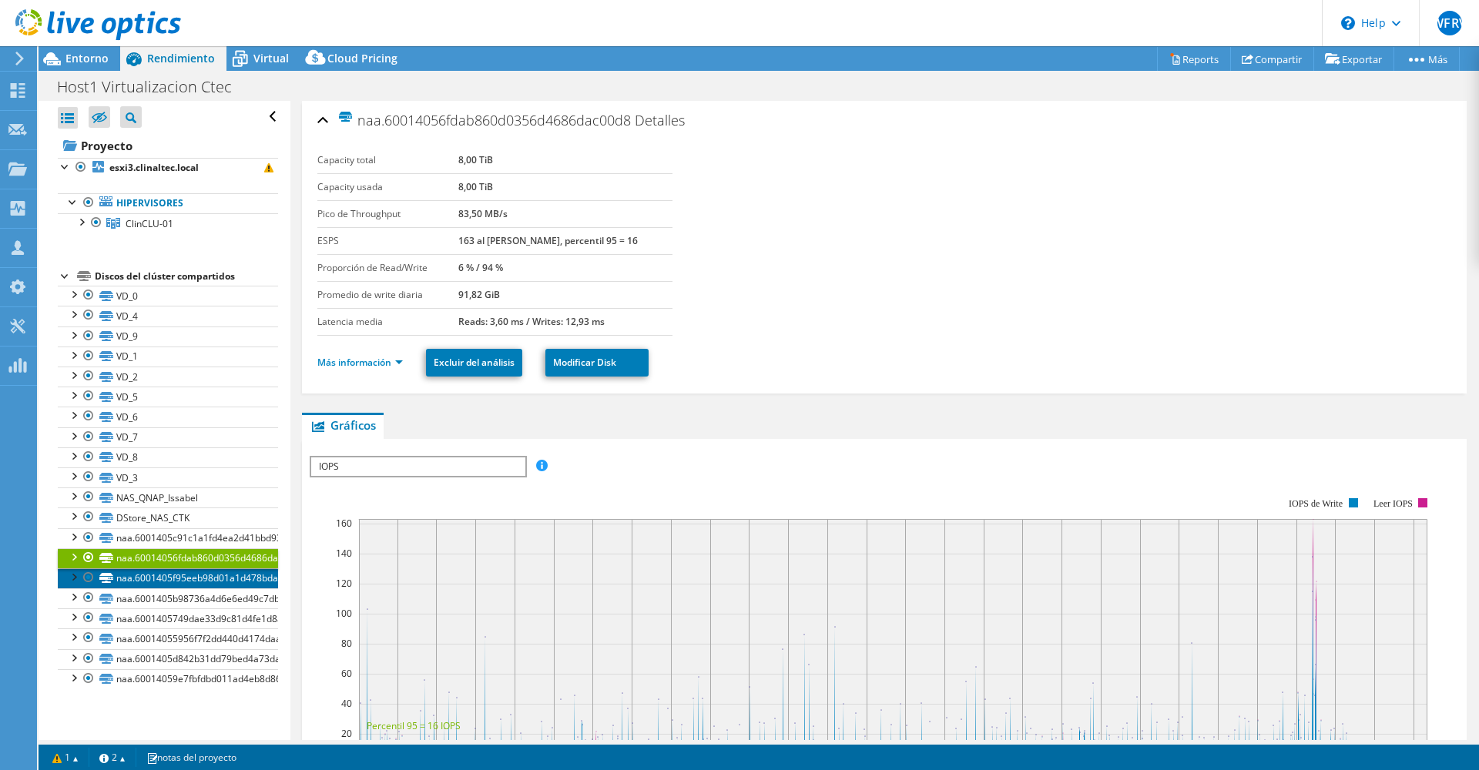
click at [159, 573] on link "naa.6001405f95eeb98d01a1d478bdae10d8" at bounding box center [168, 578] width 220 height 20
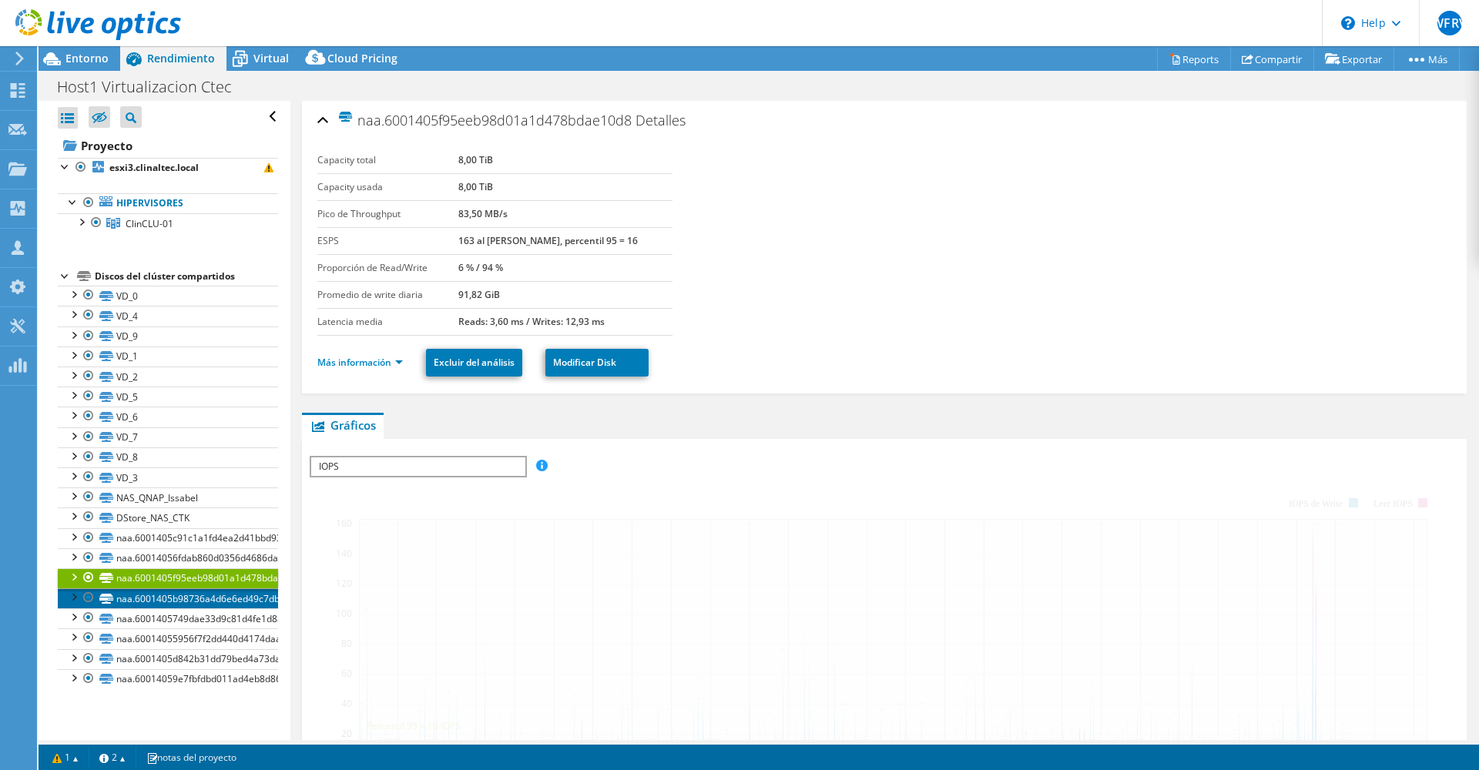
click at [171, 596] on link "naa.6001405b98736a4d6e6ed49c7db1feda" at bounding box center [168, 598] width 220 height 20
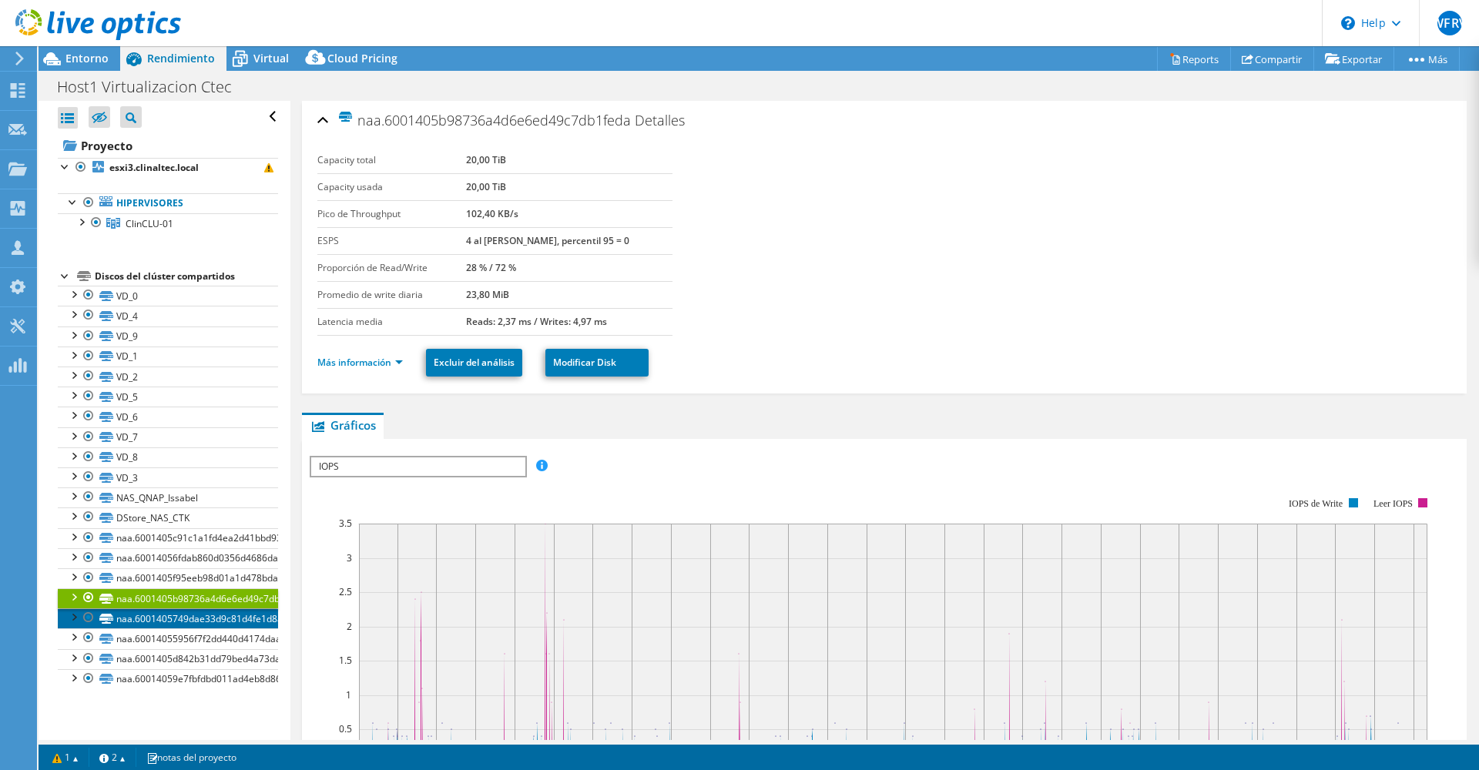
click at [200, 612] on link "naa.6001405749dae33d9c81d4fe1d8a51d0" at bounding box center [168, 618] width 220 height 20
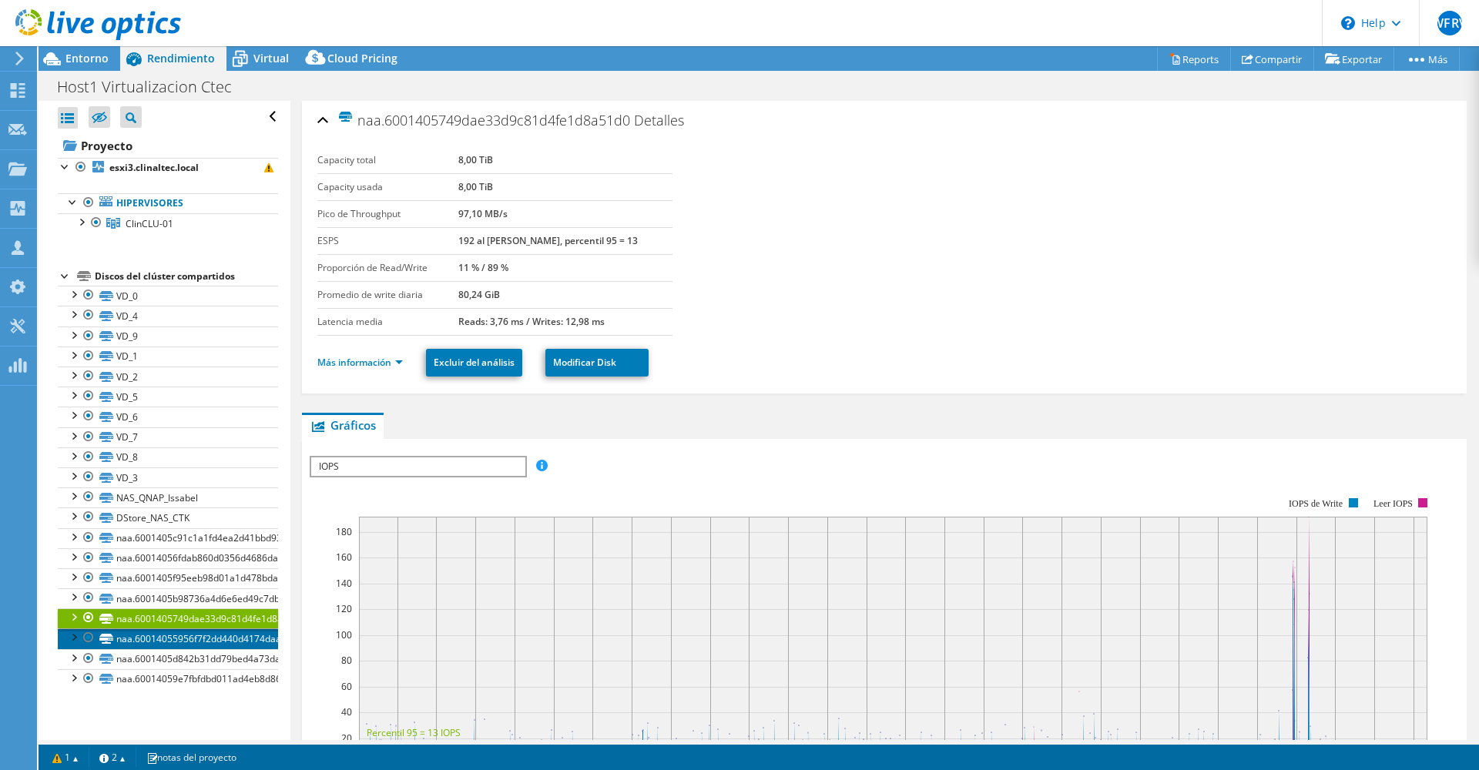
click at [165, 634] on link "naa.60014055956f7f2dd440d4174daad4d4" at bounding box center [168, 638] width 220 height 20
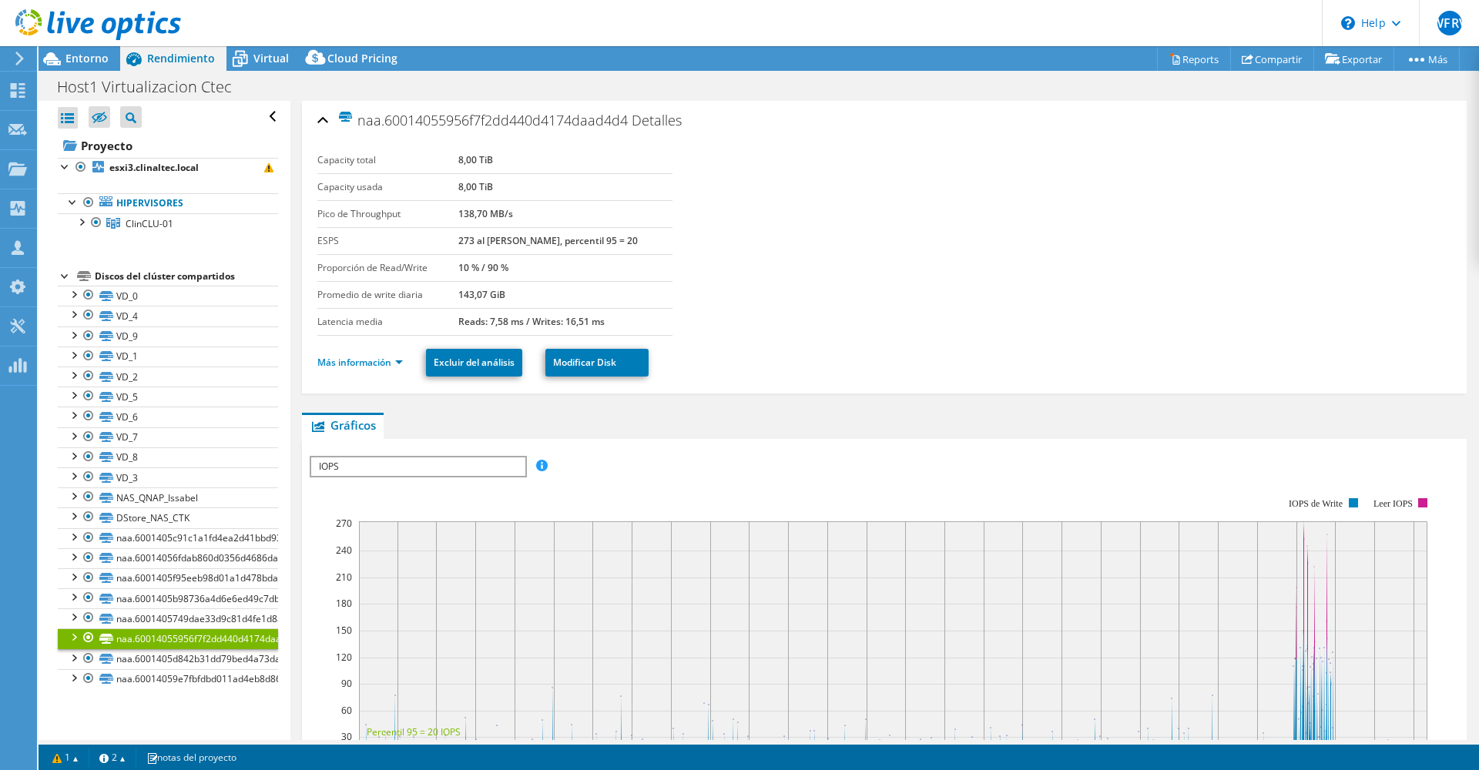
select select "USD"
click at [469, 38] on header "WFRV Asociado de canal WILLIAM FERNANDO RUANO VIVEROS william.ruano@ritenterpri…" at bounding box center [739, 23] width 1479 height 46
